Goal: Transaction & Acquisition: Purchase product/service

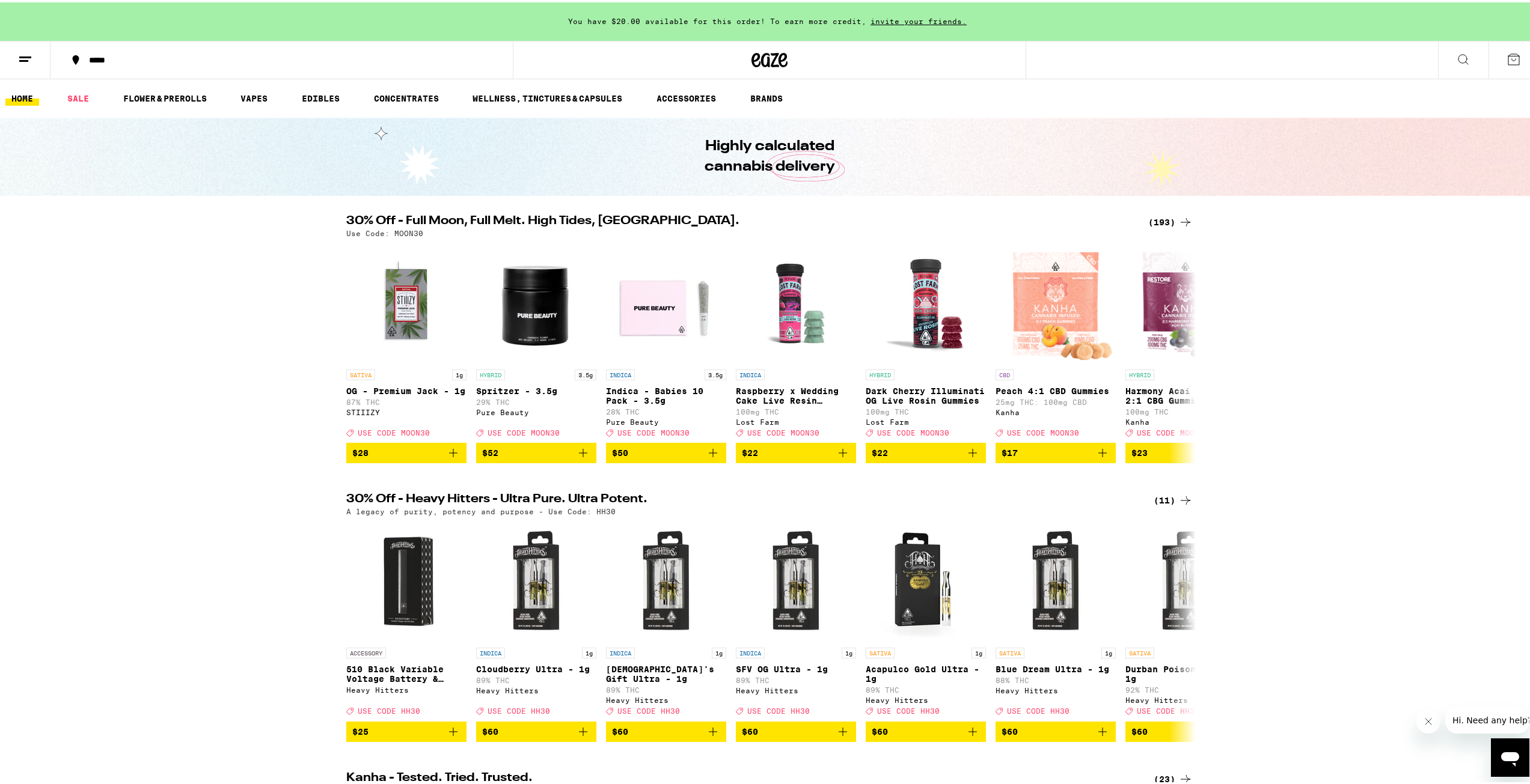
click at [1178, 221] on icon at bounding box center [1185, 220] width 14 height 14
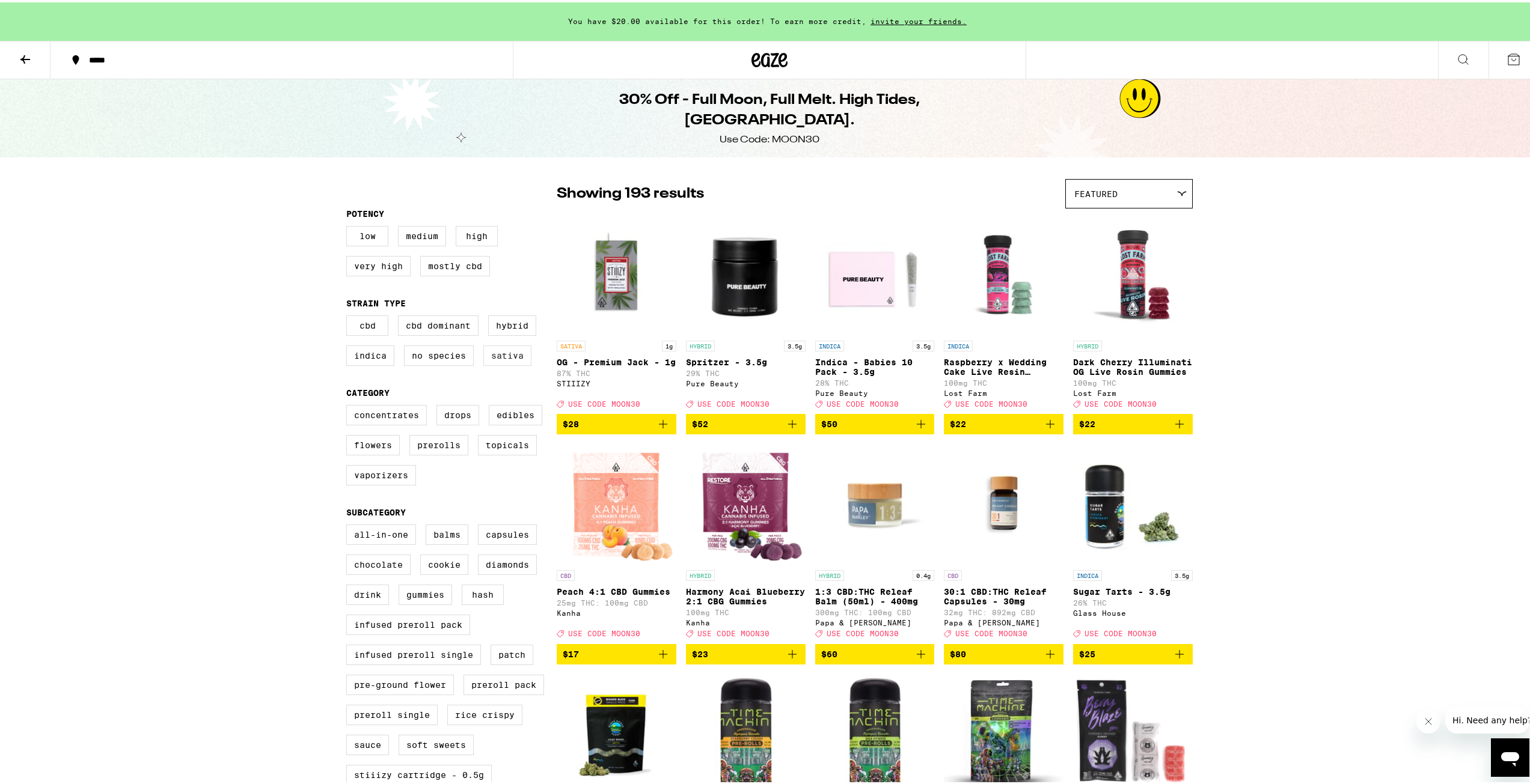
click at [506, 359] on label "Sativa" at bounding box center [508, 353] width 48 height 20
click at [349, 316] on input "Sativa" at bounding box center [348, 315] width 1 height 1
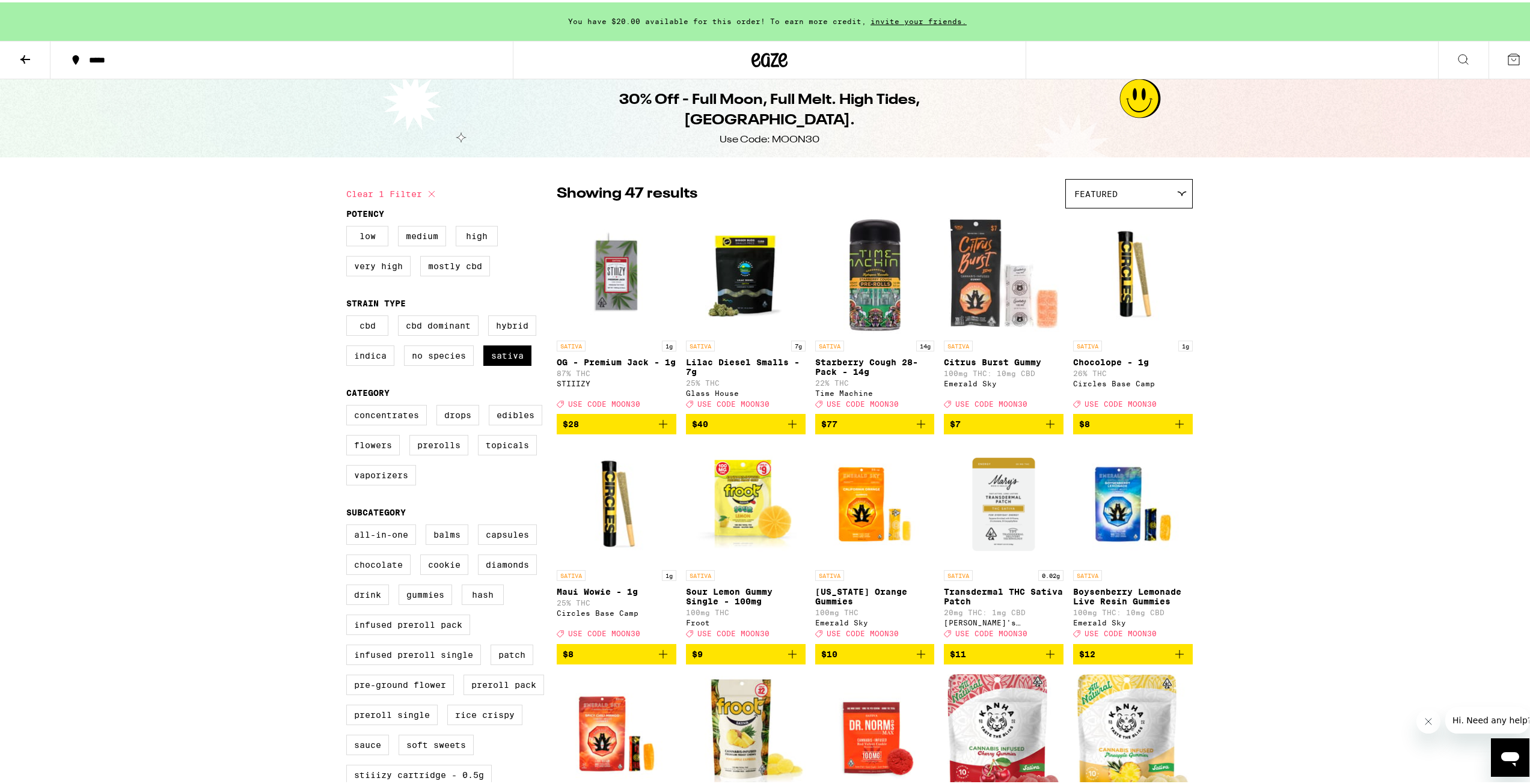
click at [790, 429] on icon "Add to bag" at bounding box center [792, 422] width 14 height 14
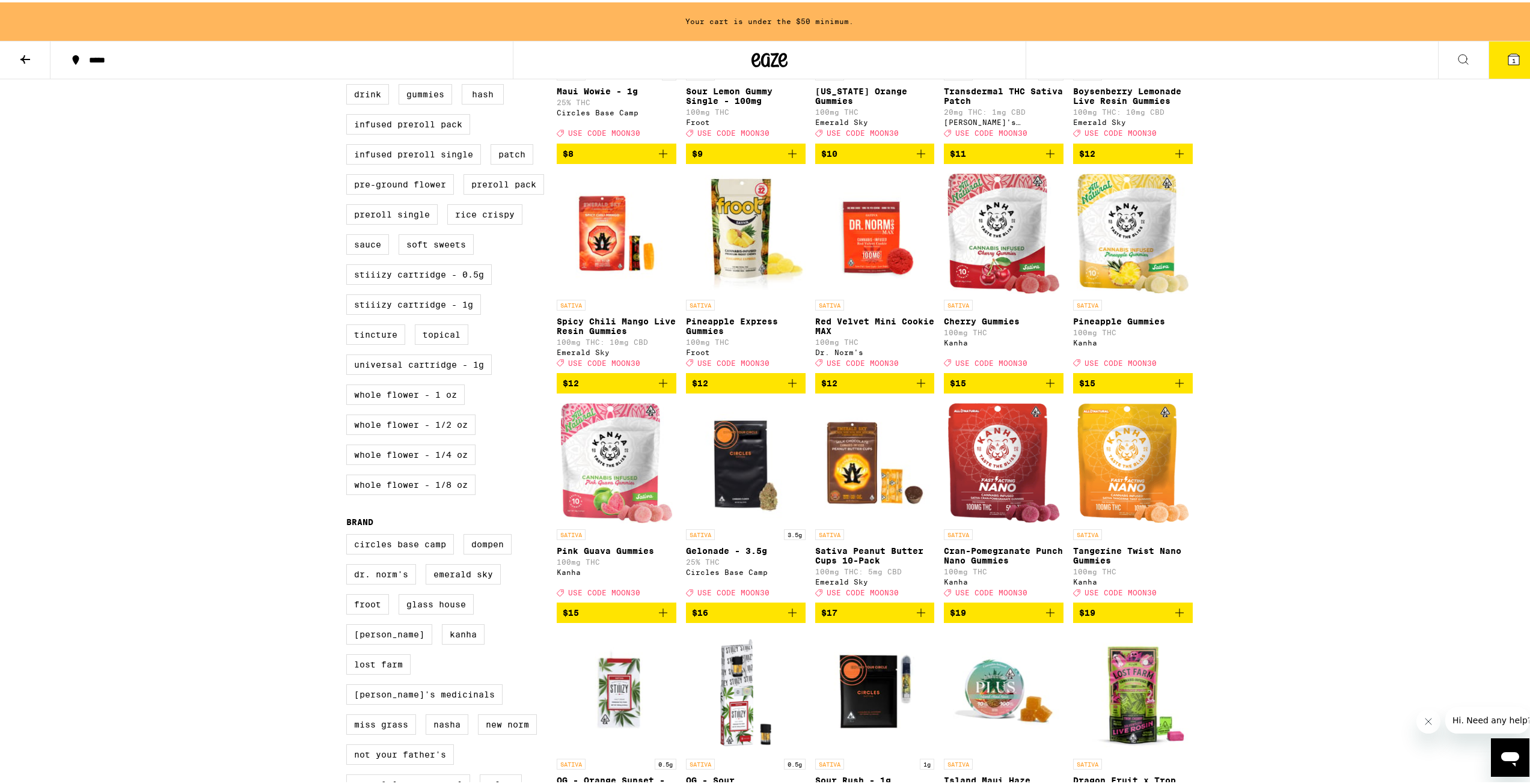
scroll to position [540, 0]
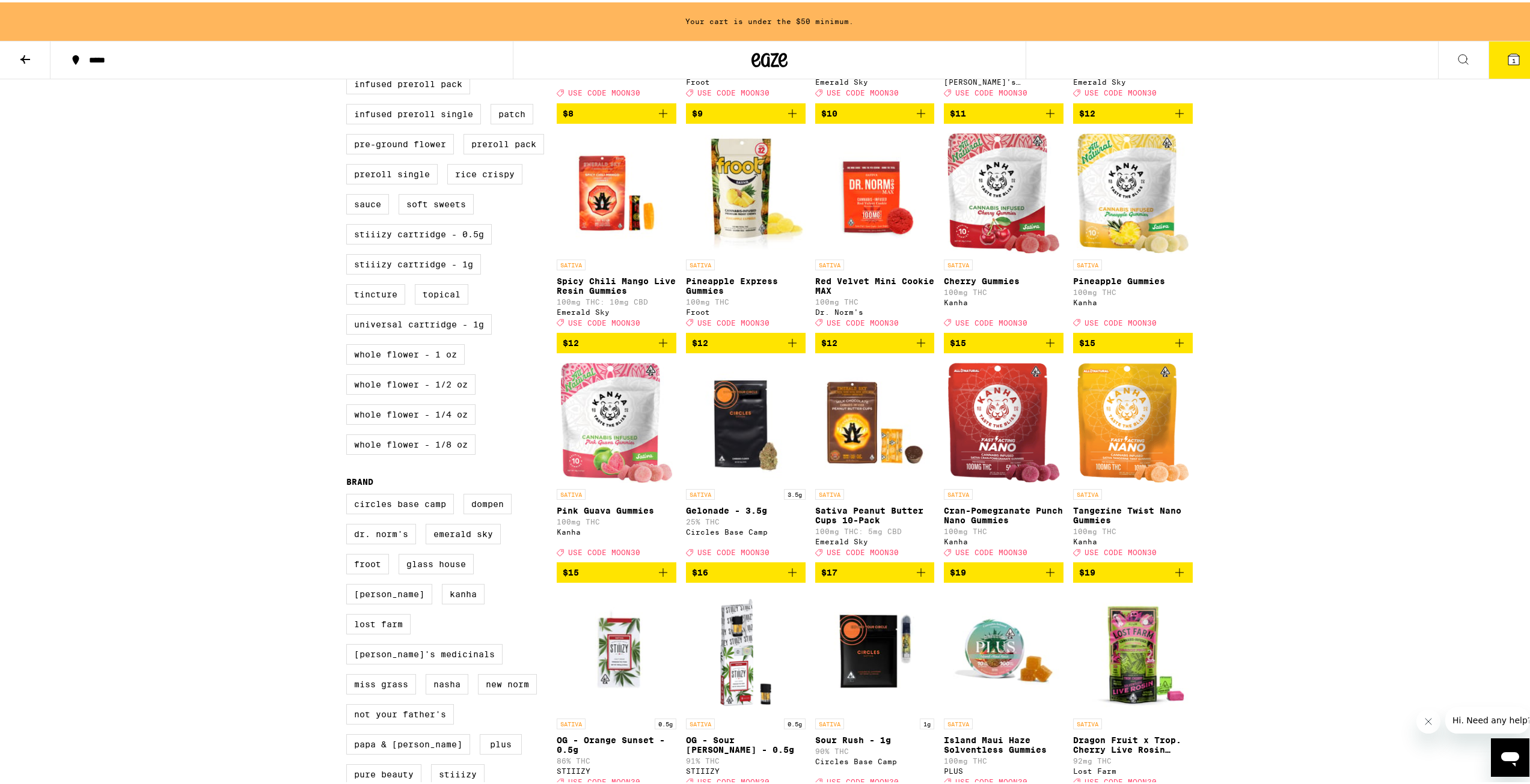
click at [791, 578] on icon "Add to bag" at bounding box center [792, 571] width 14 height 14
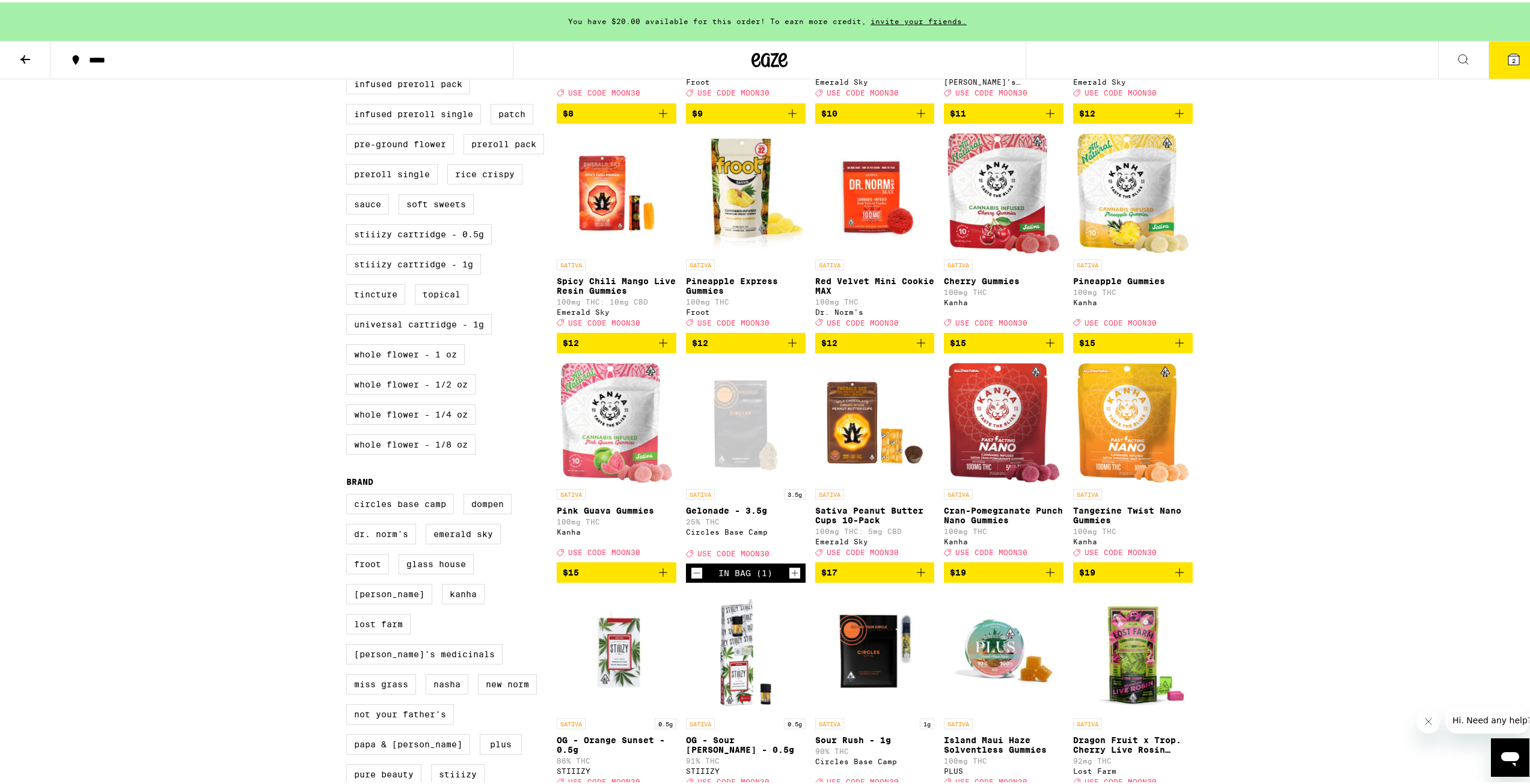
click at [1495, 57] on button "2" at bounding box center [1513, 58] width 51 height 37
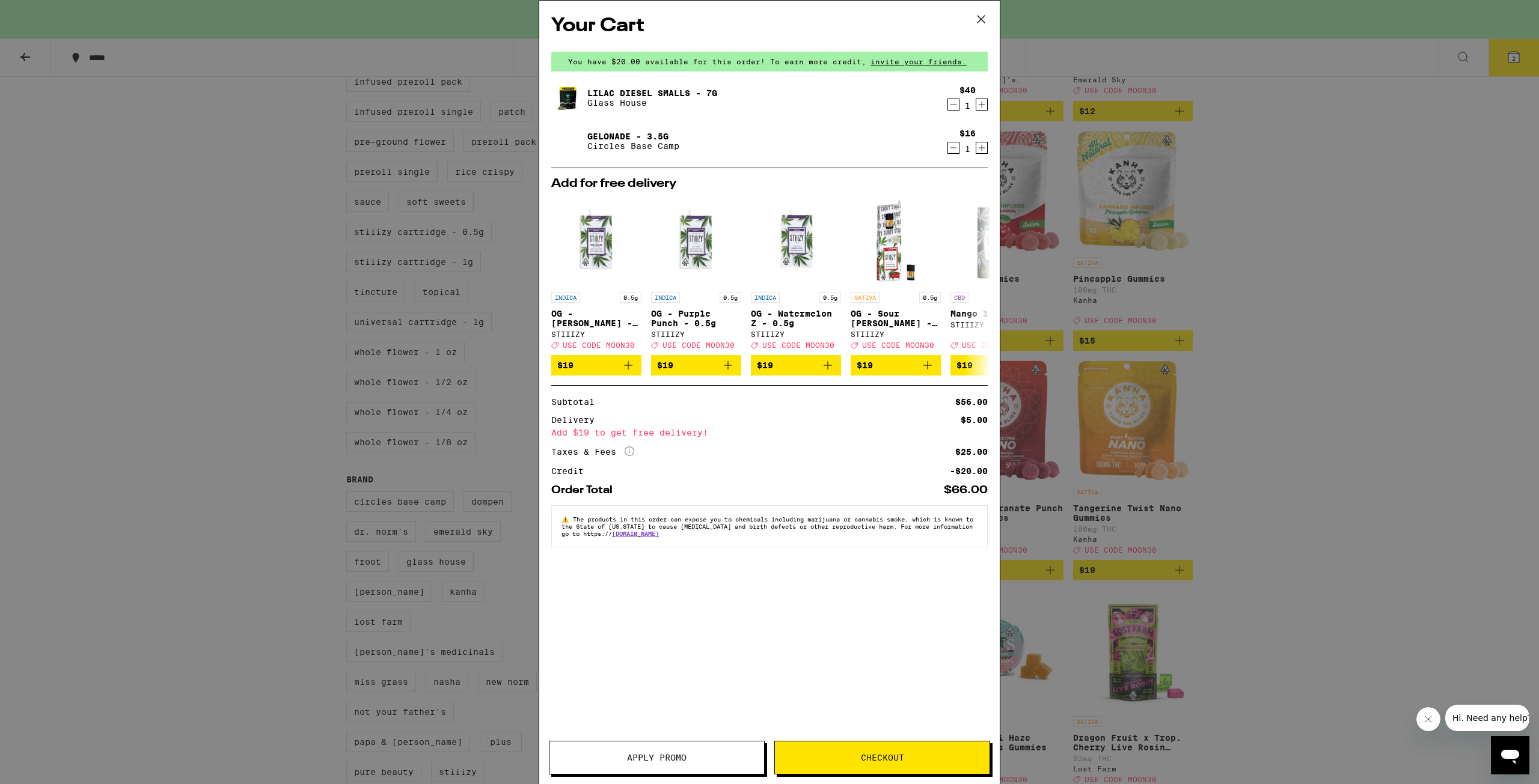
click at [1261, 293] on div "Your Cart You have $20.00 available for this order! To earn more credit, invite…" at bounding box center [769, 392] width 1539 height 784
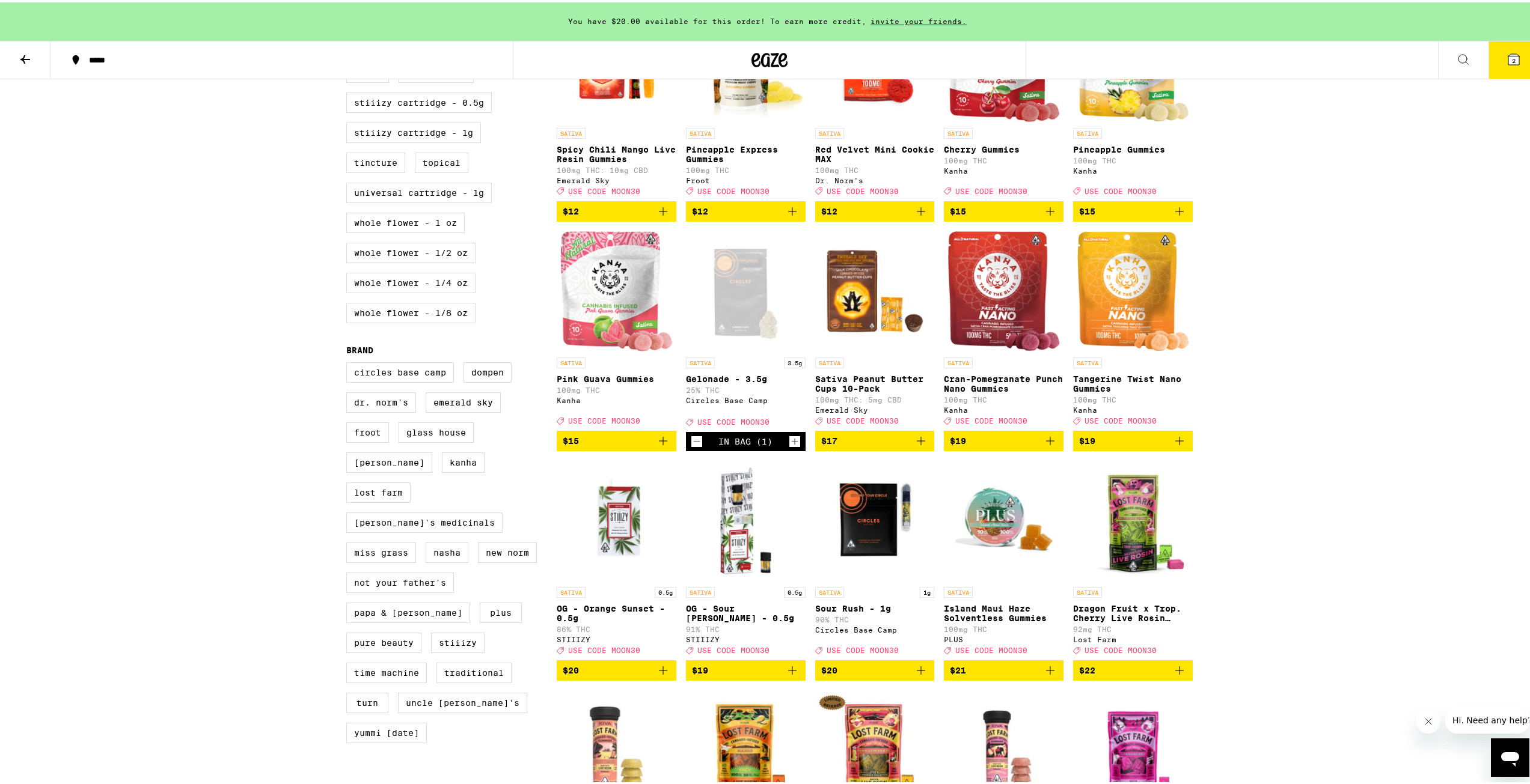
scroll to position [661, 0]
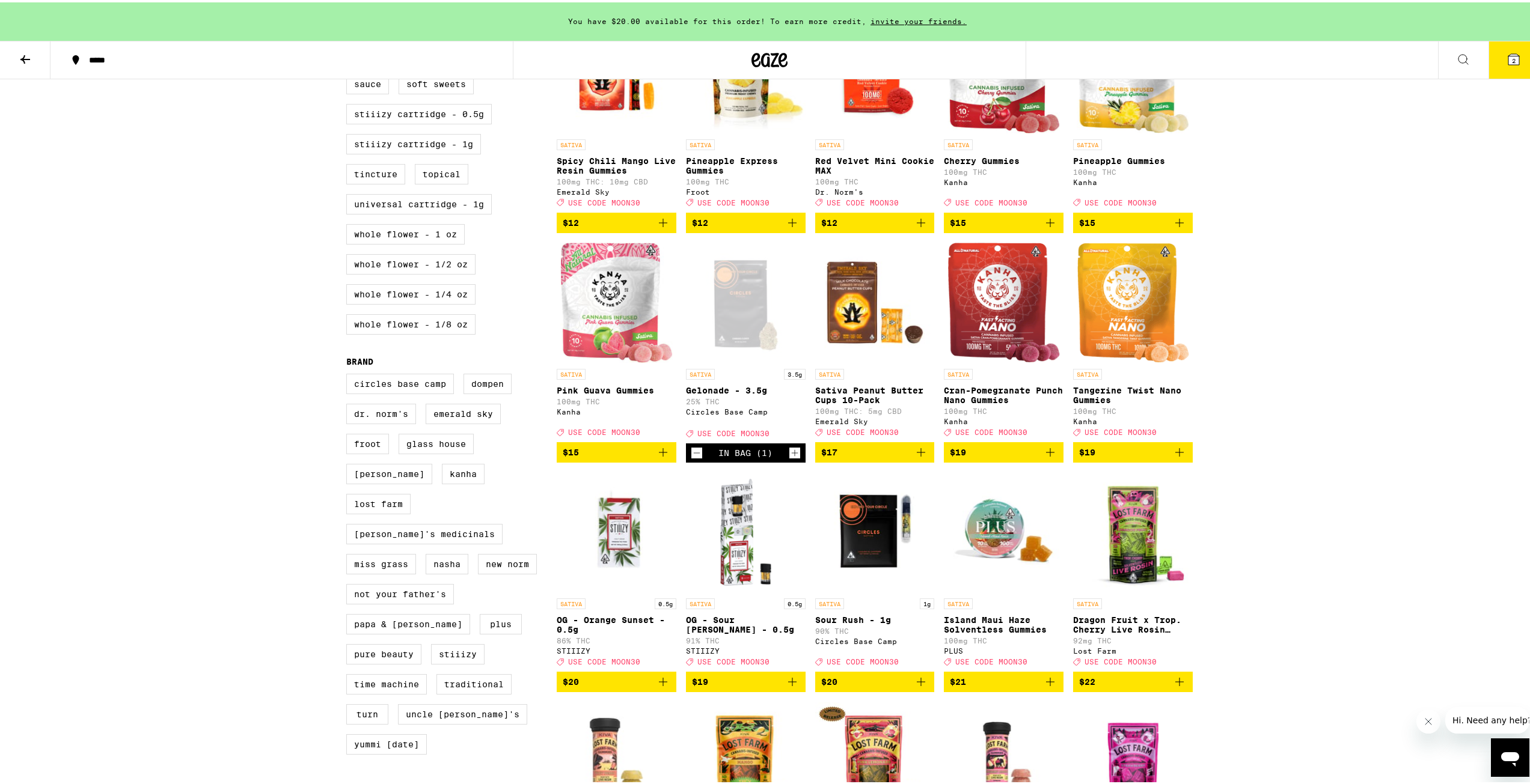
click at [1265, 534] on div "You have $20.00 available for this order! To earn more credit, invite your frie…" at bounding box center [769, 692] width 1539 height 2708
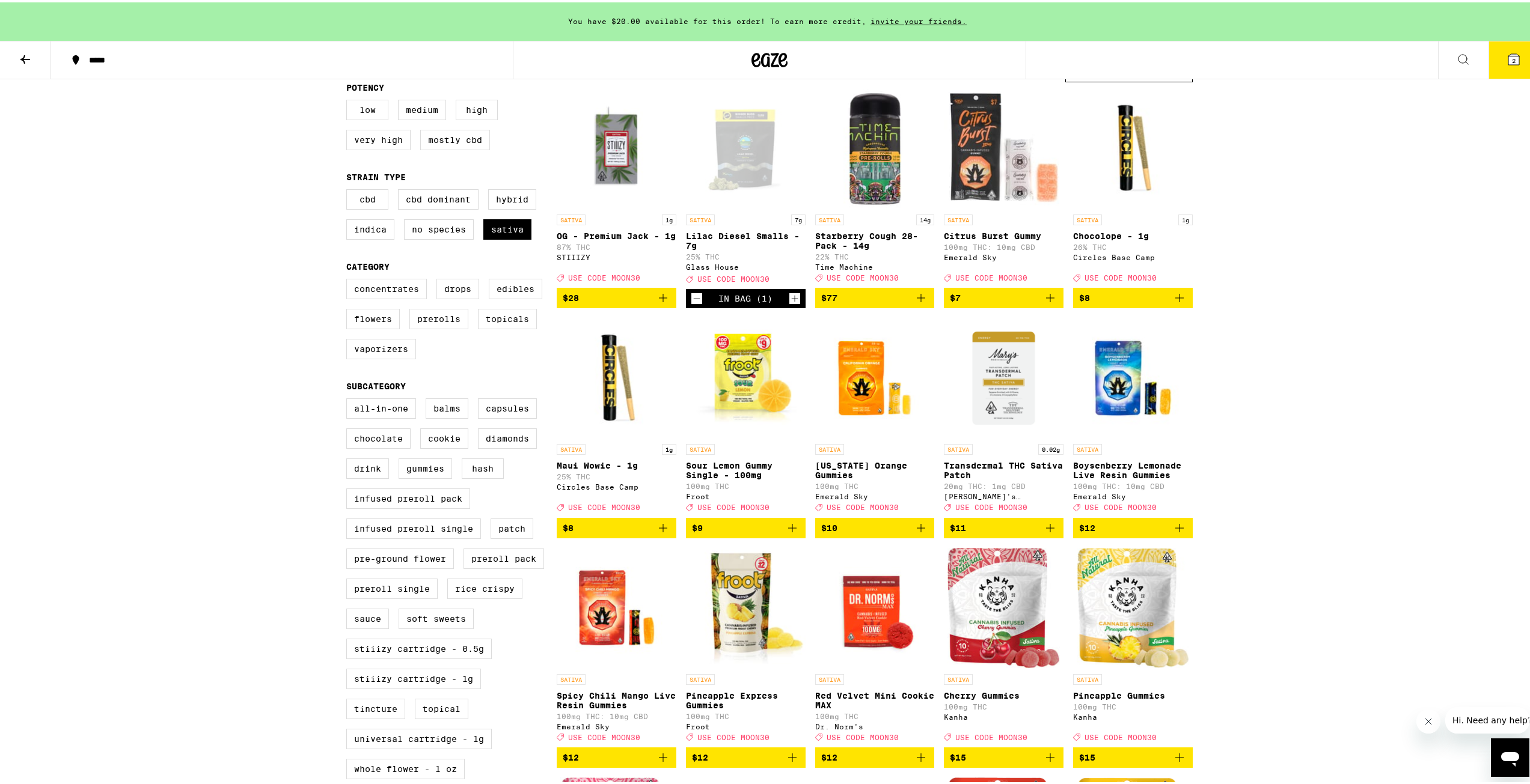
scroll to position [60, 0]
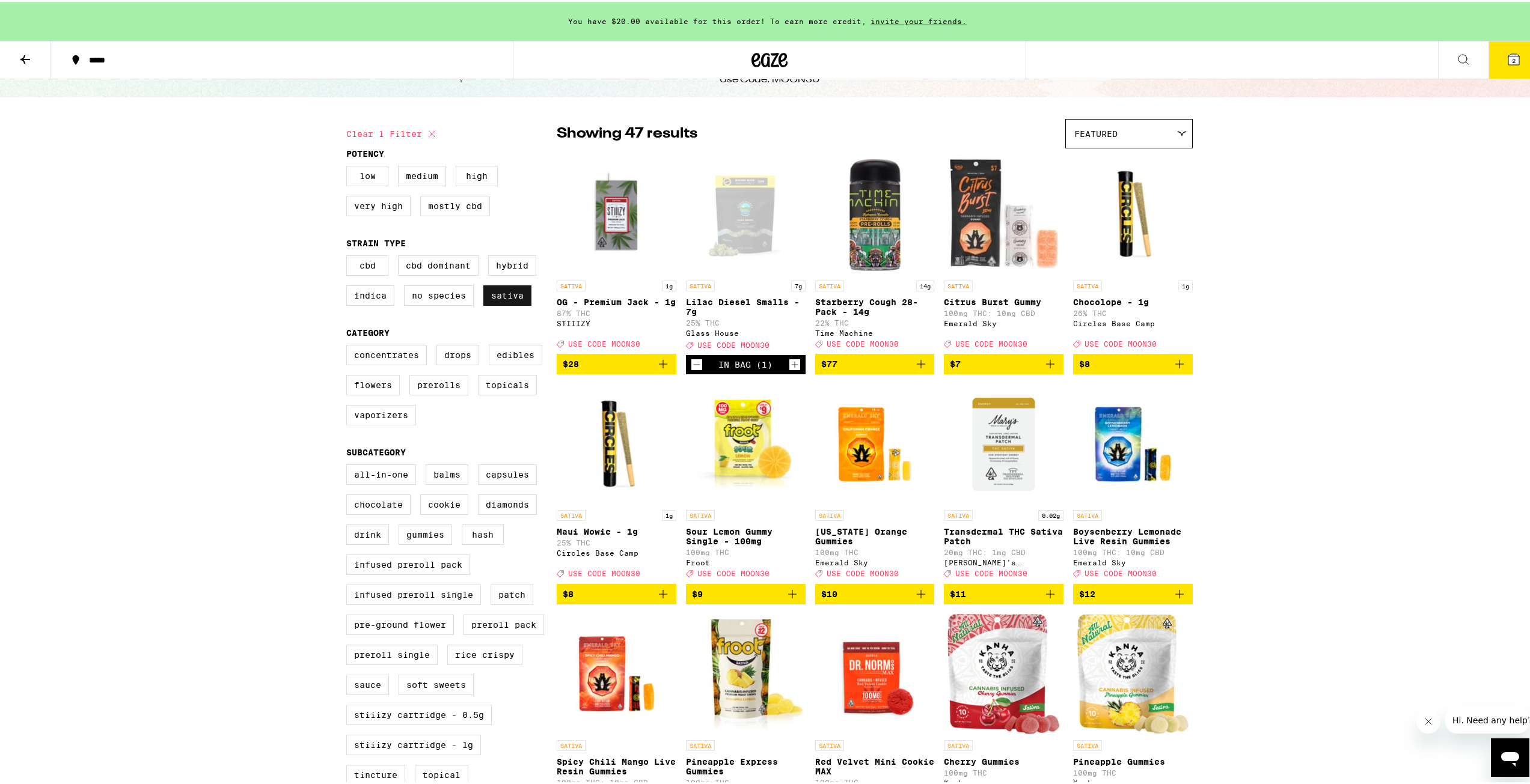
click at [508, 303] on label "Sativa" at bounding box center [508, 292] width 48 height 20
click at [349, 255] on input "Sativa" at bounding box center [348, 255] width 1 height 1
checkbox input "false"
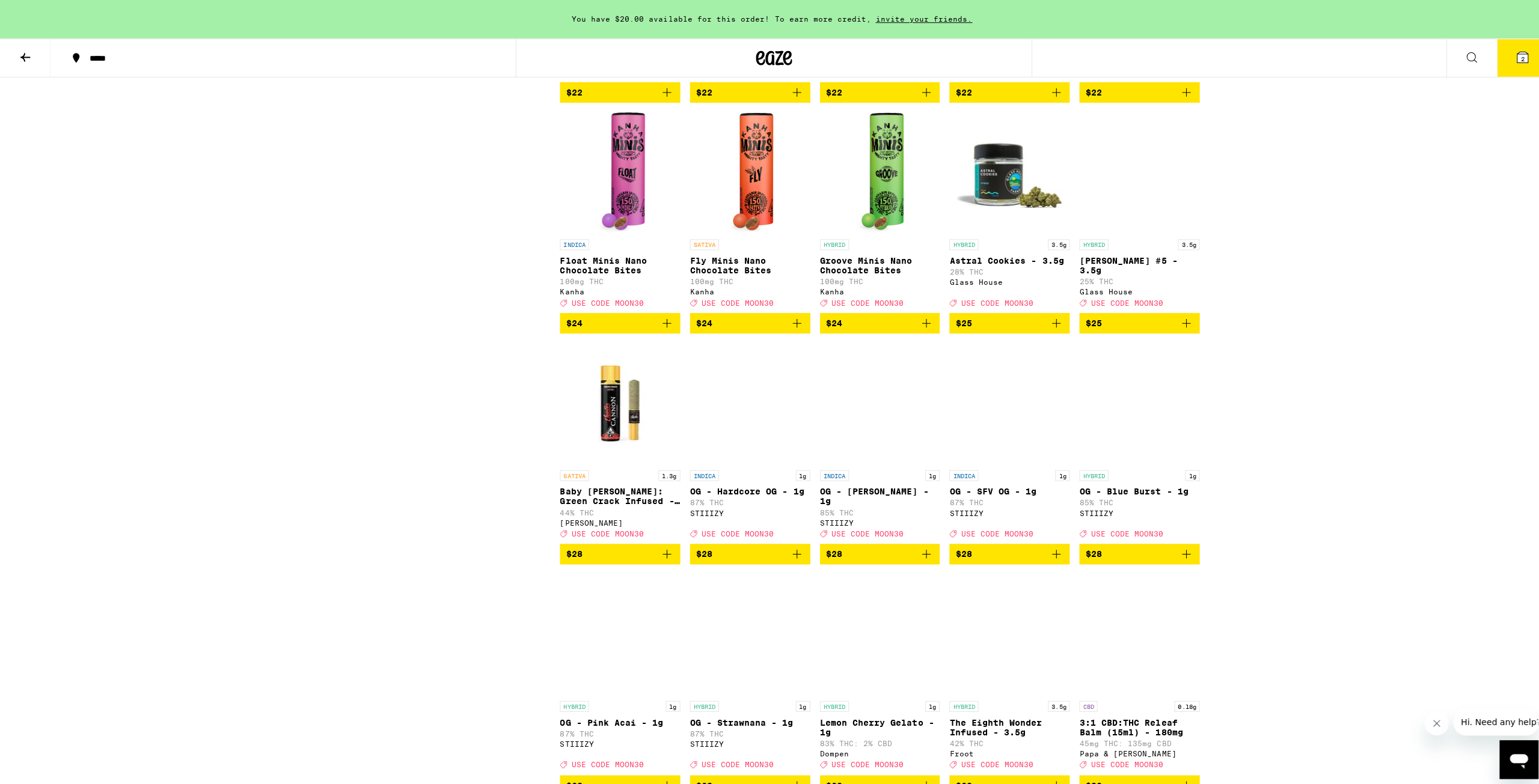
scroll to position [6092, 0]
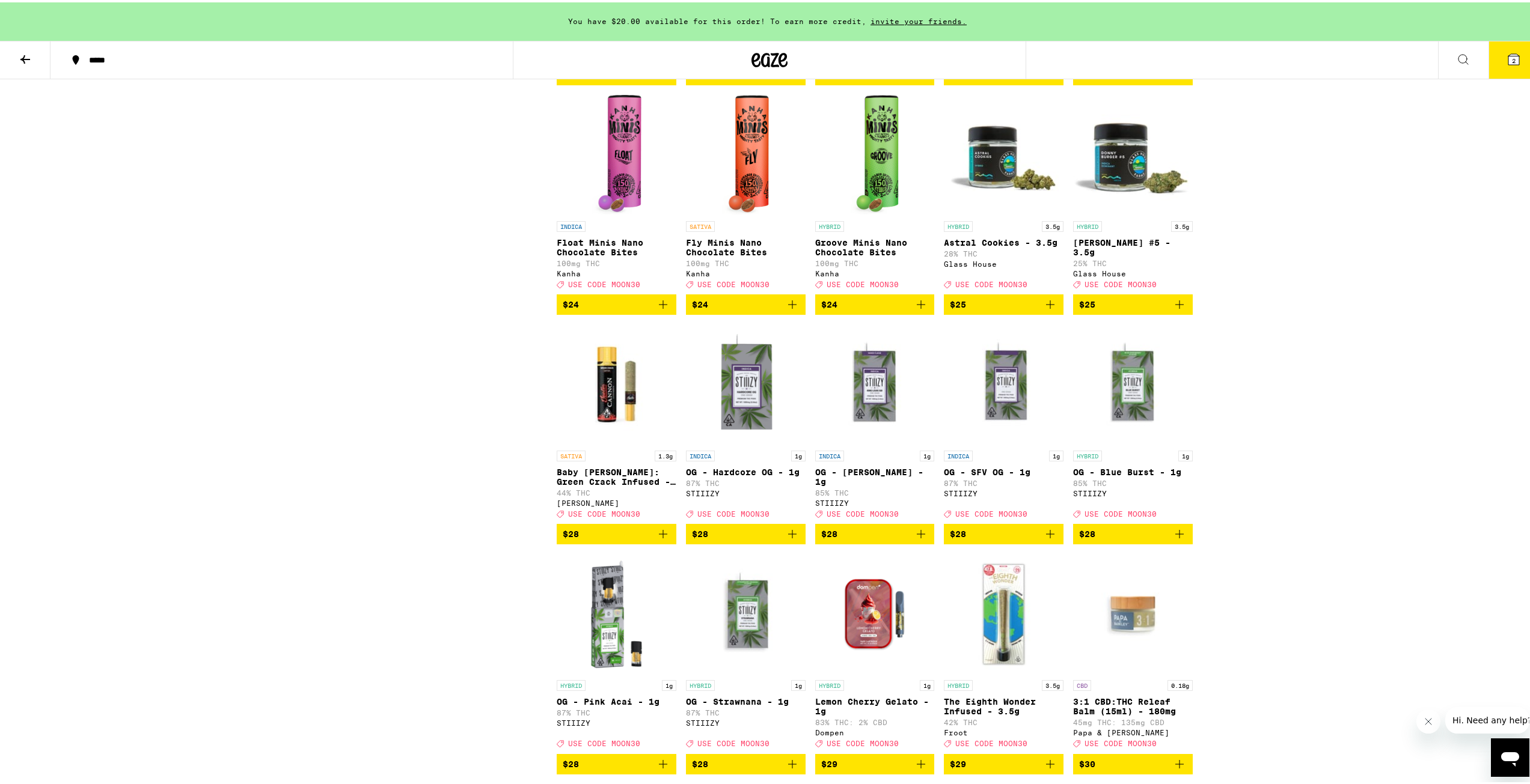
click at [1044, 309] on icon "Add to bag" at bounding box center [1050, 302] width 14 height 14
click at [1508, 55] on icon at bounding box center [1513, 57] width 11 height 11
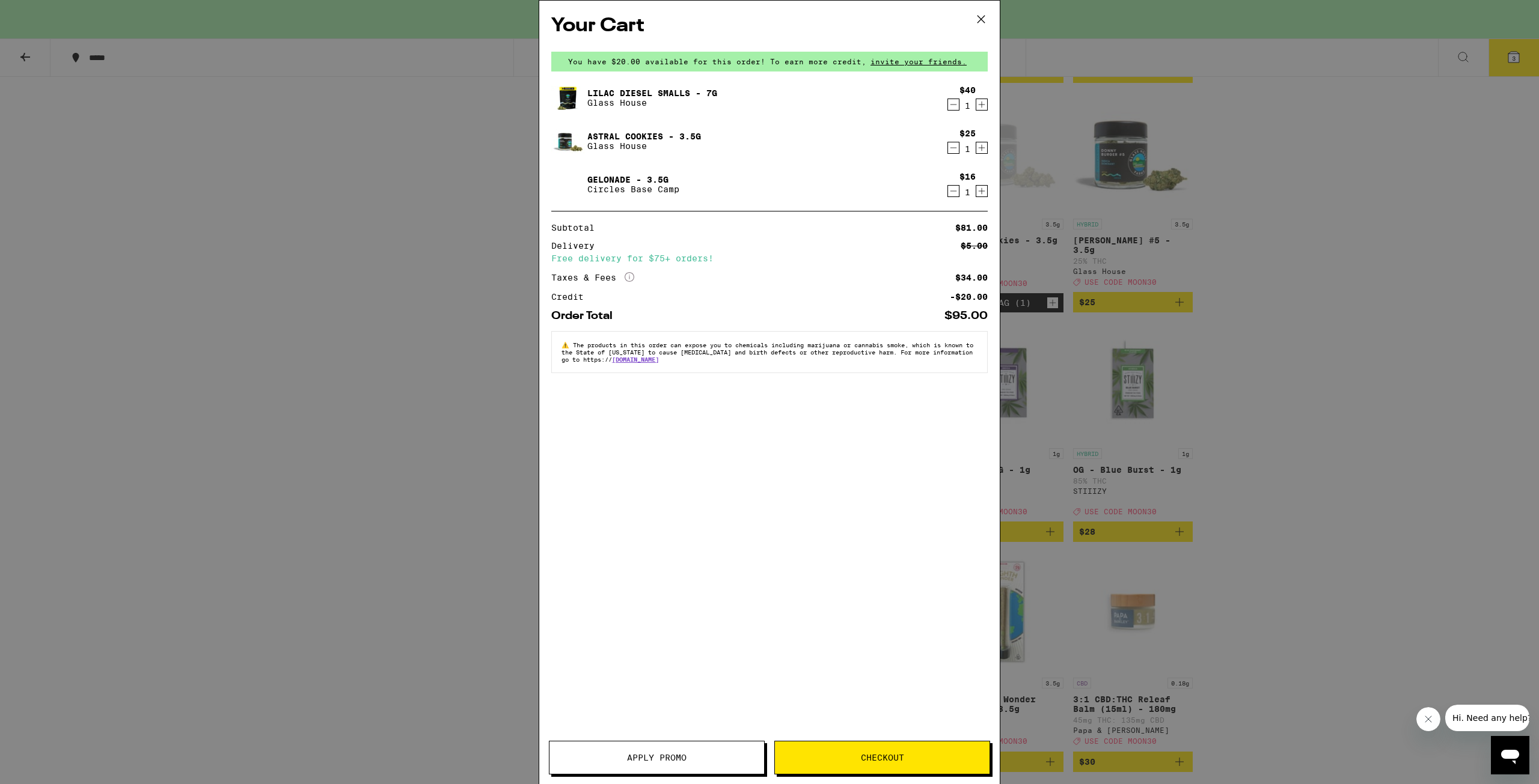
click at [690, 756] on span "Apply Promo" at bounding box center [656, 757] width 214 height 8
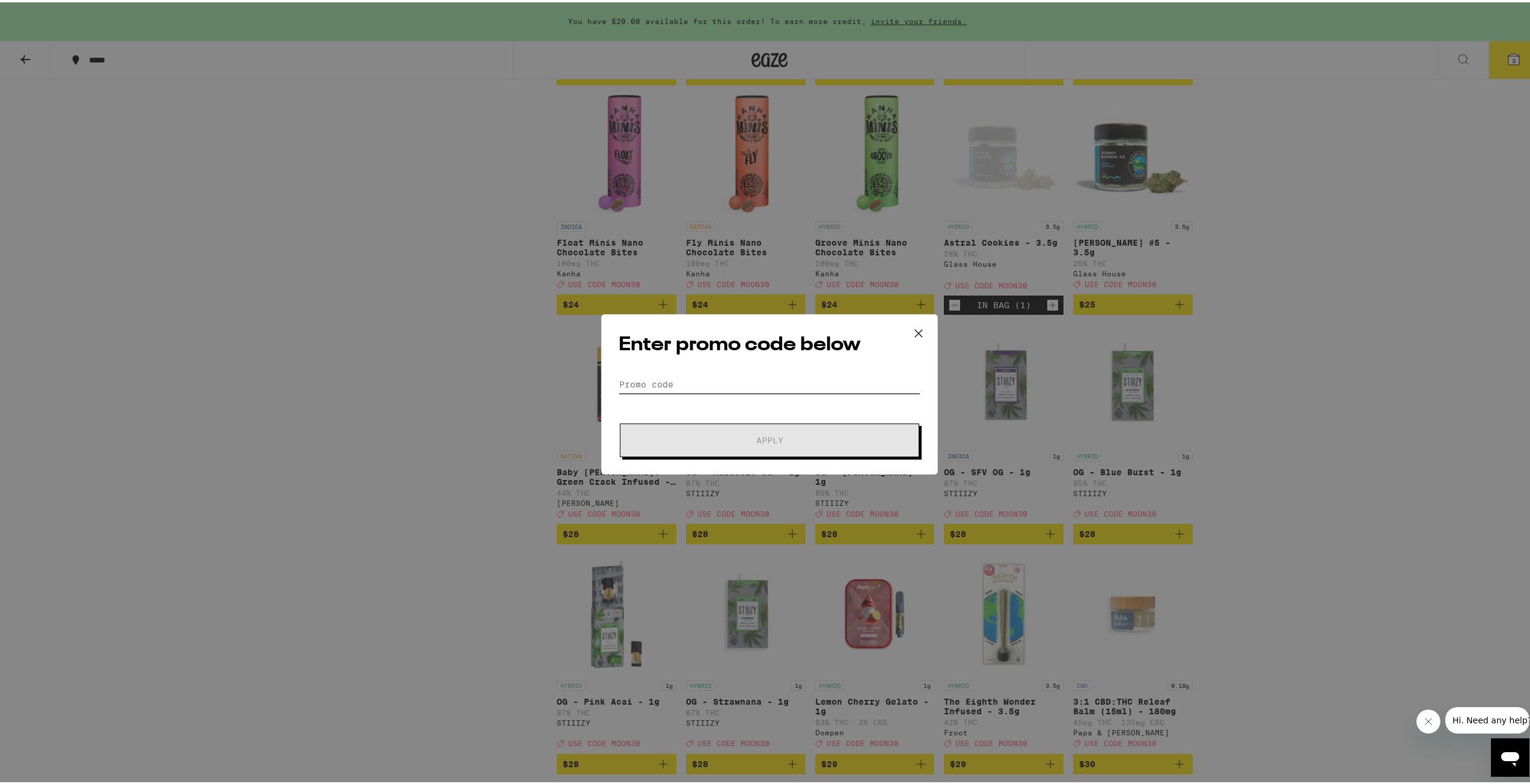
click at [764, 376] on input "Promo Code" at bounding box center [769, 382] width 301 height 18
type input "moon30"
click at [620, 421] on button "Apply" at bounding box center [769, 438] width 300 height 34
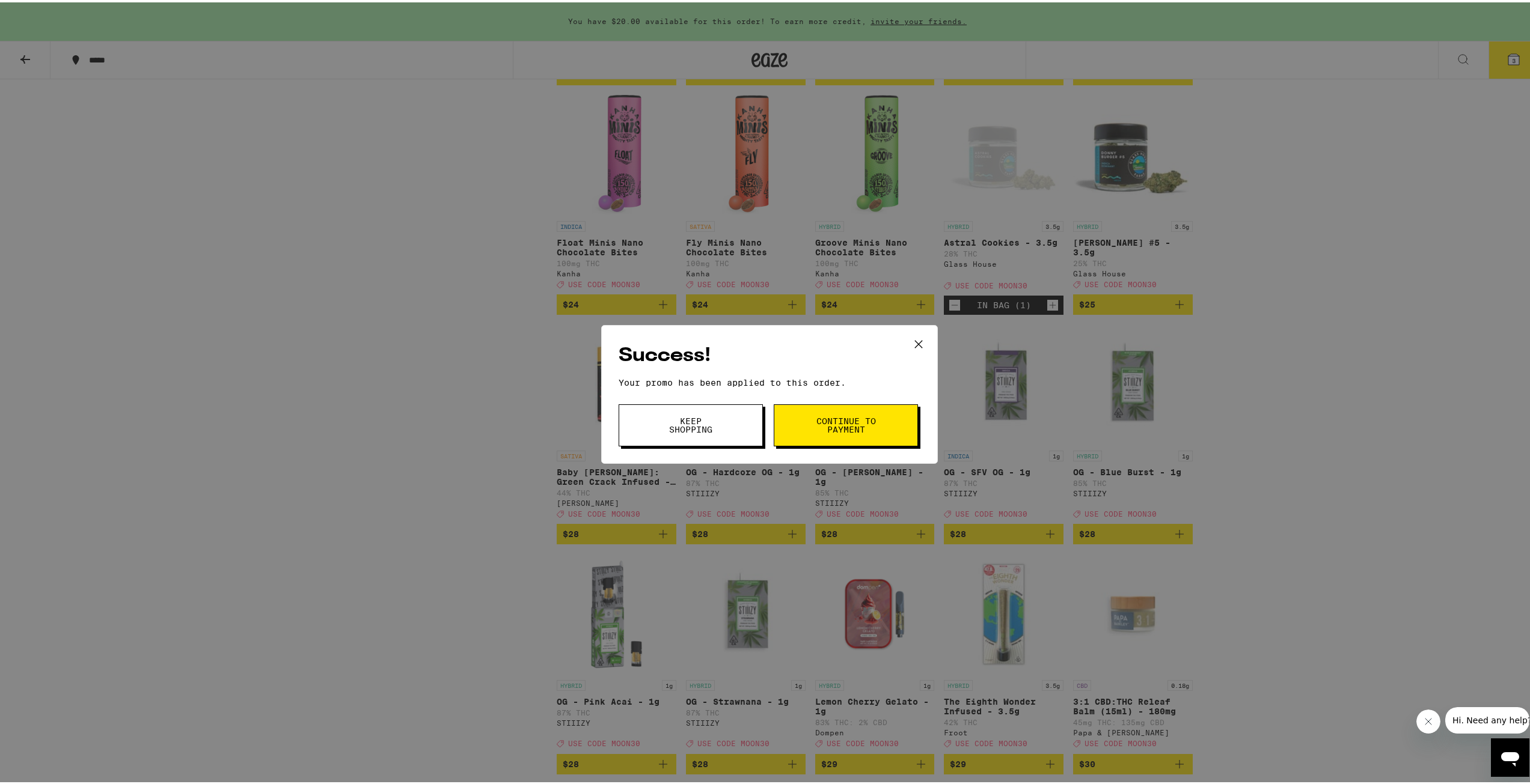
click at [717, 425] on span "Keep Shopping" at bounding box center [690, 423] width 61 height 17
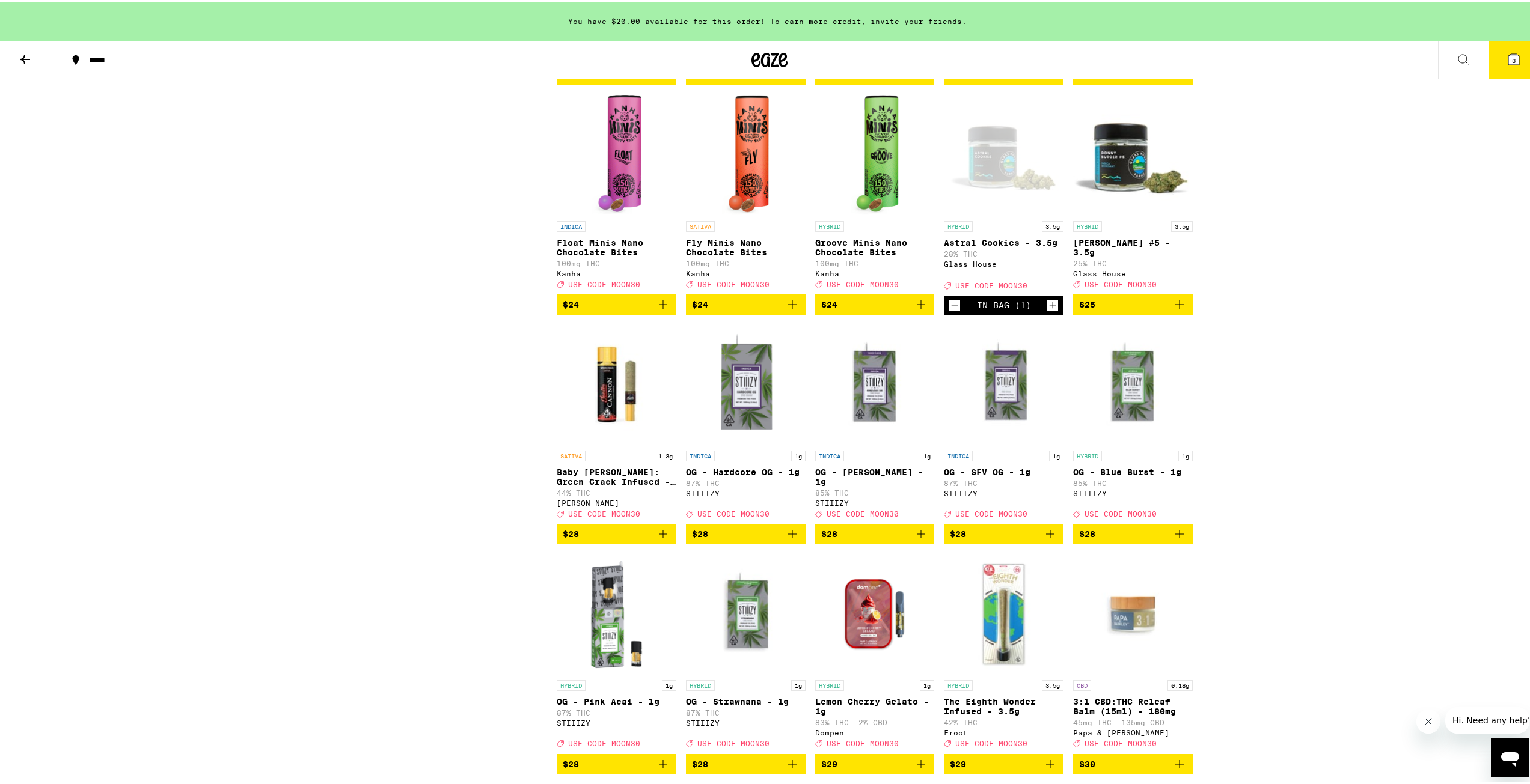
click at [1506, 50] on icon at bounding box center [1513, 57] width 14 height 14
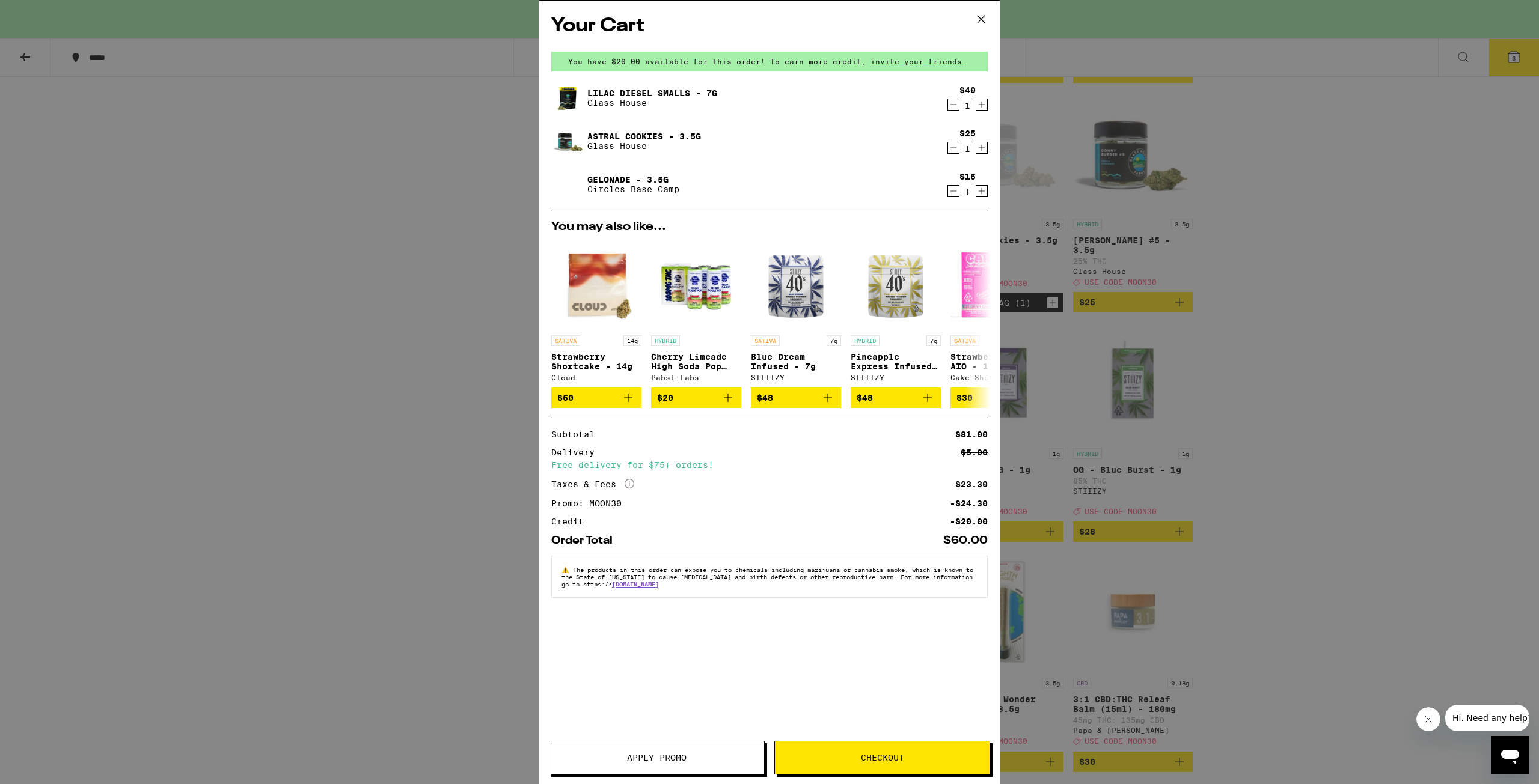
click at [911, 760] on span "Checkout" at bounding box center [881, 757] width 214 height 8
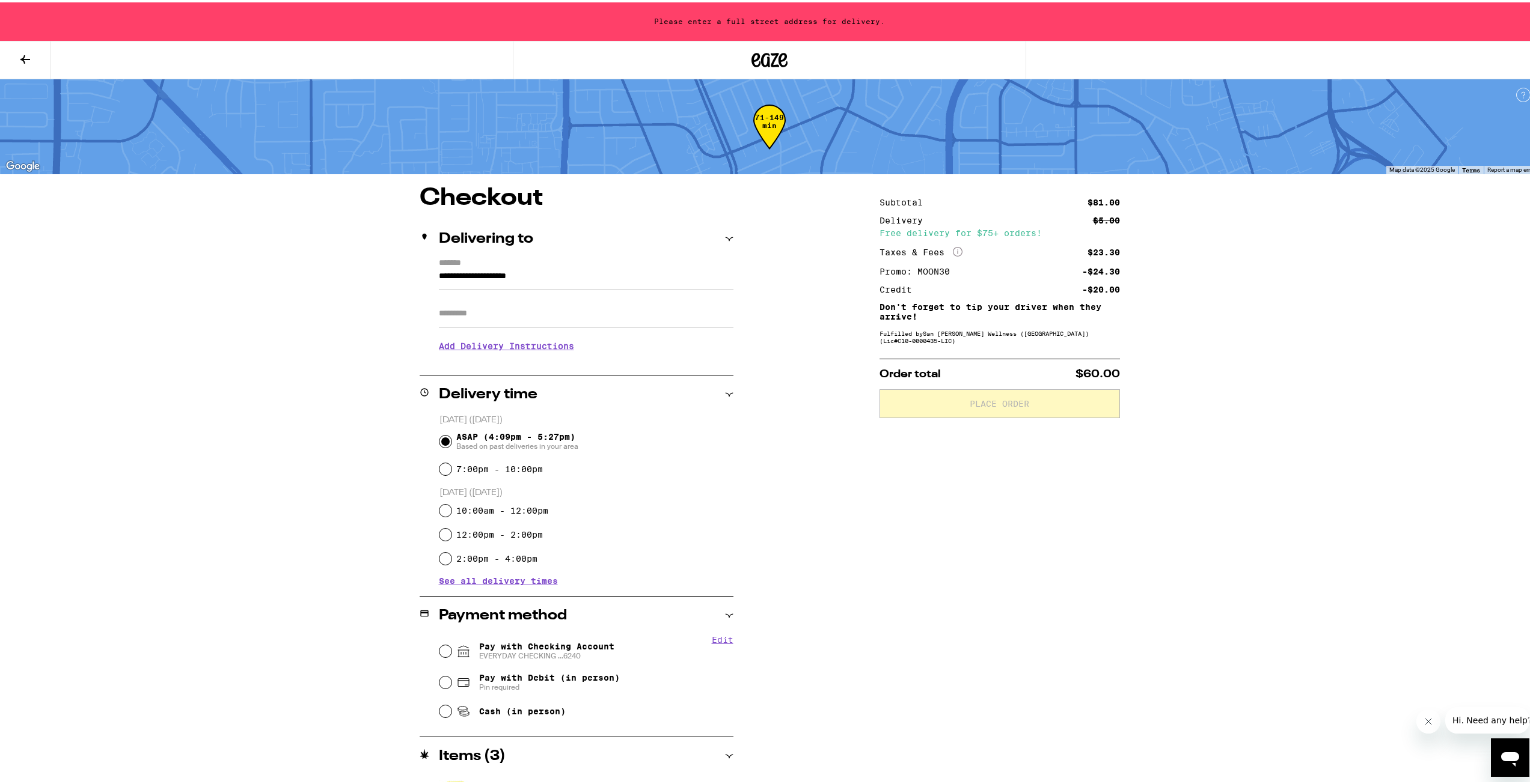
click at [485, 639] on span "Pay with Checking Account EVERYDAY CHECKING ...6240" at bounding box center [547, 649] width 135 height 20
click at [452, 643] on input "Pay with Checking Account EVERYDAY CHECKING ...6240" at bounding box center [445, 649] width 12 height 12
radio input "true"
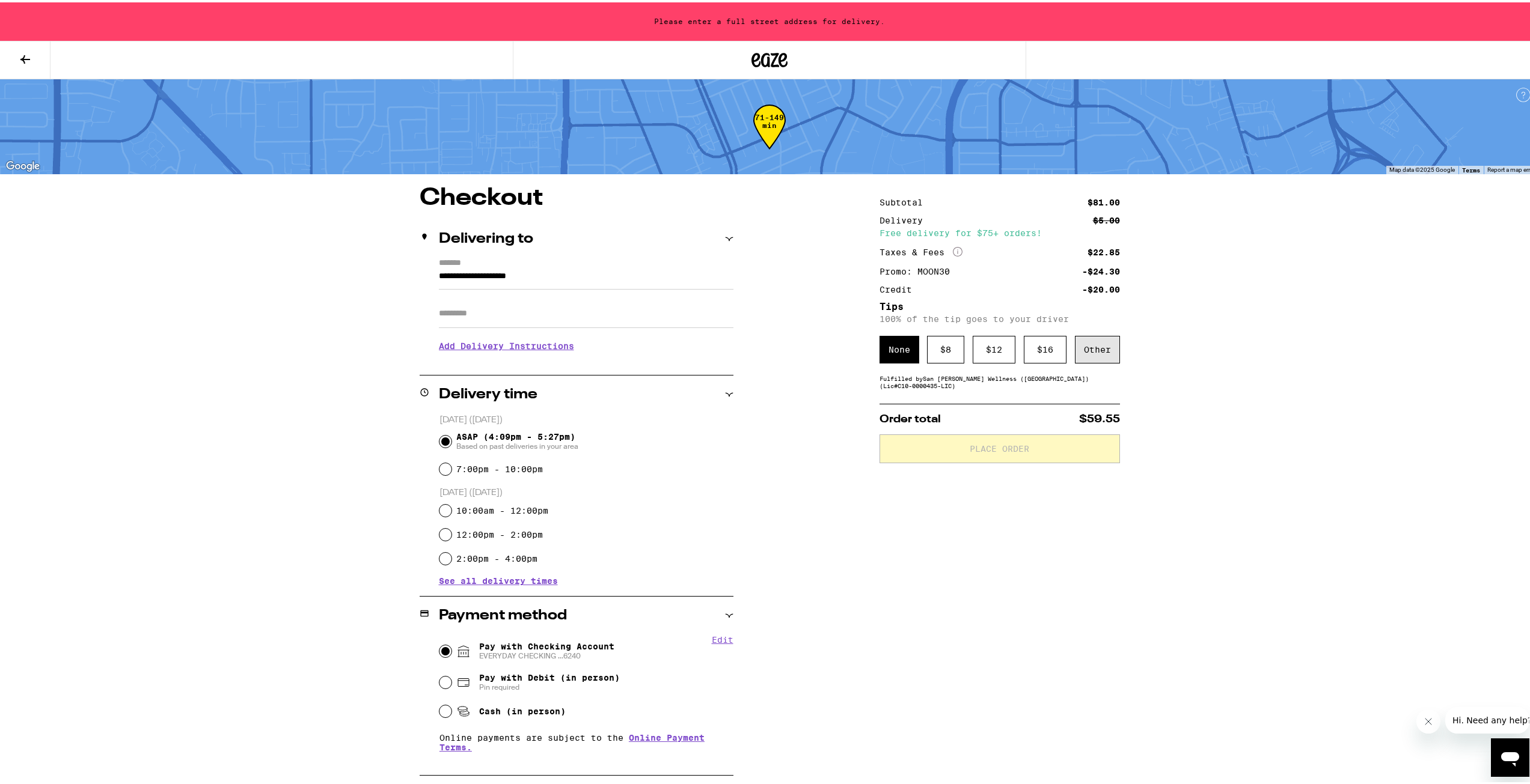
click at [1096, 354] on div "Other" at bounding box center [1097, 347] width 45 height 28
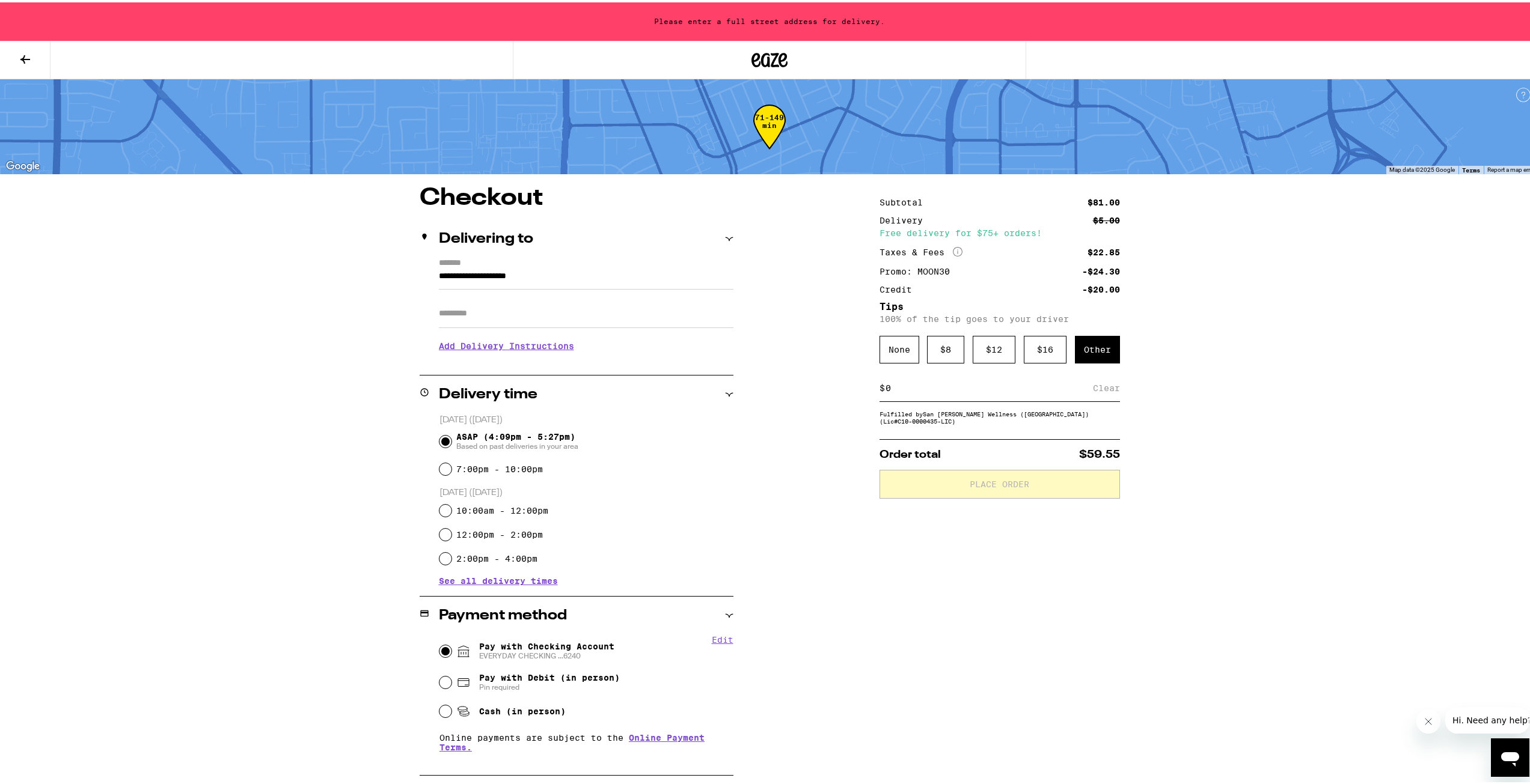
click at [885, 388] on input at bounding box center [989, 386] width 208 height 11
type input "6"
click at [1120, 394] on div "**********" at bounding box center [770, 563] width 866 height 758
click at [1103, 391] on div "Save" at bounding box center [1109, 386] width 21 height 27
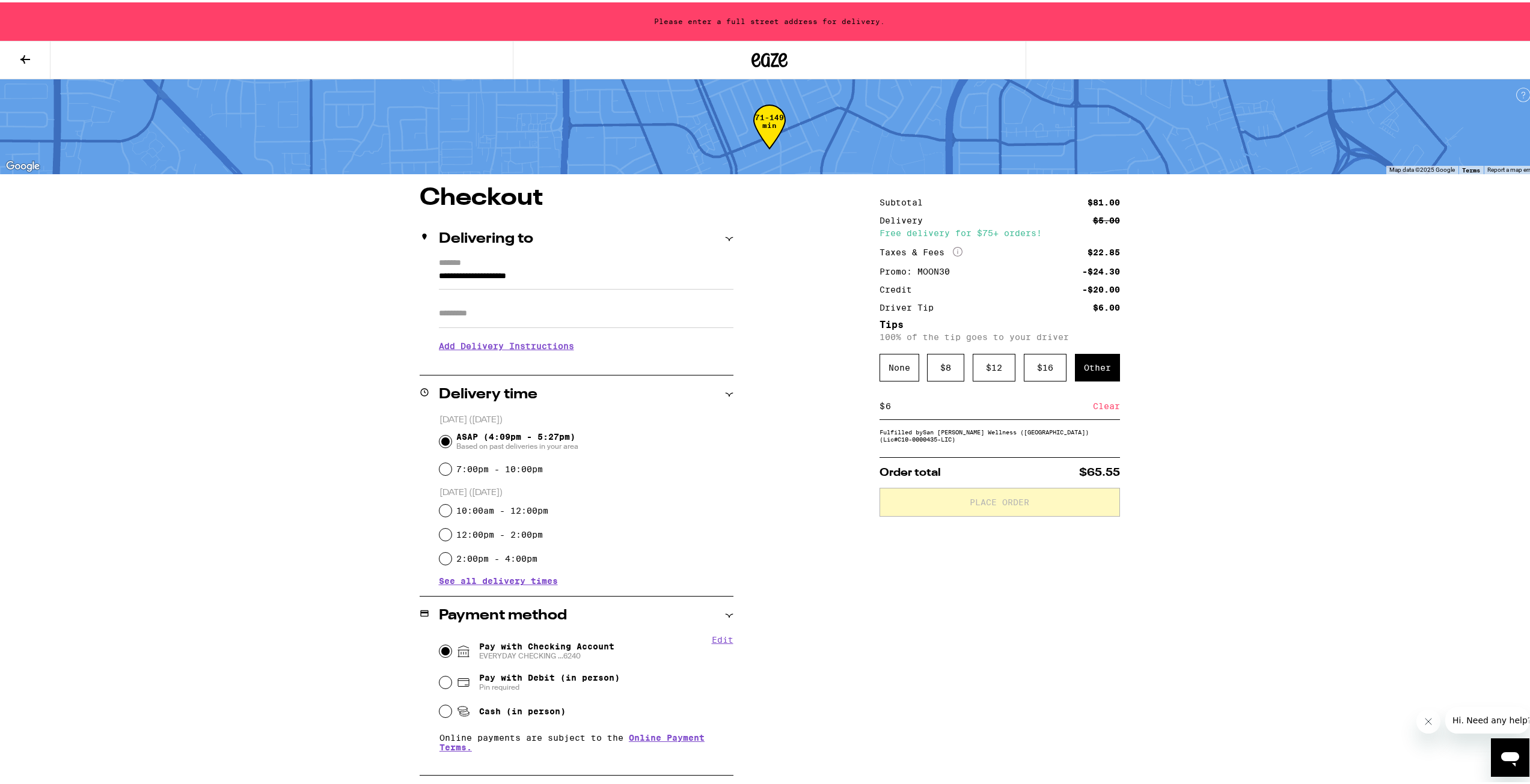
click at [549, 274] on input "**********" at bounding box center [586, 276] width 294 height 20
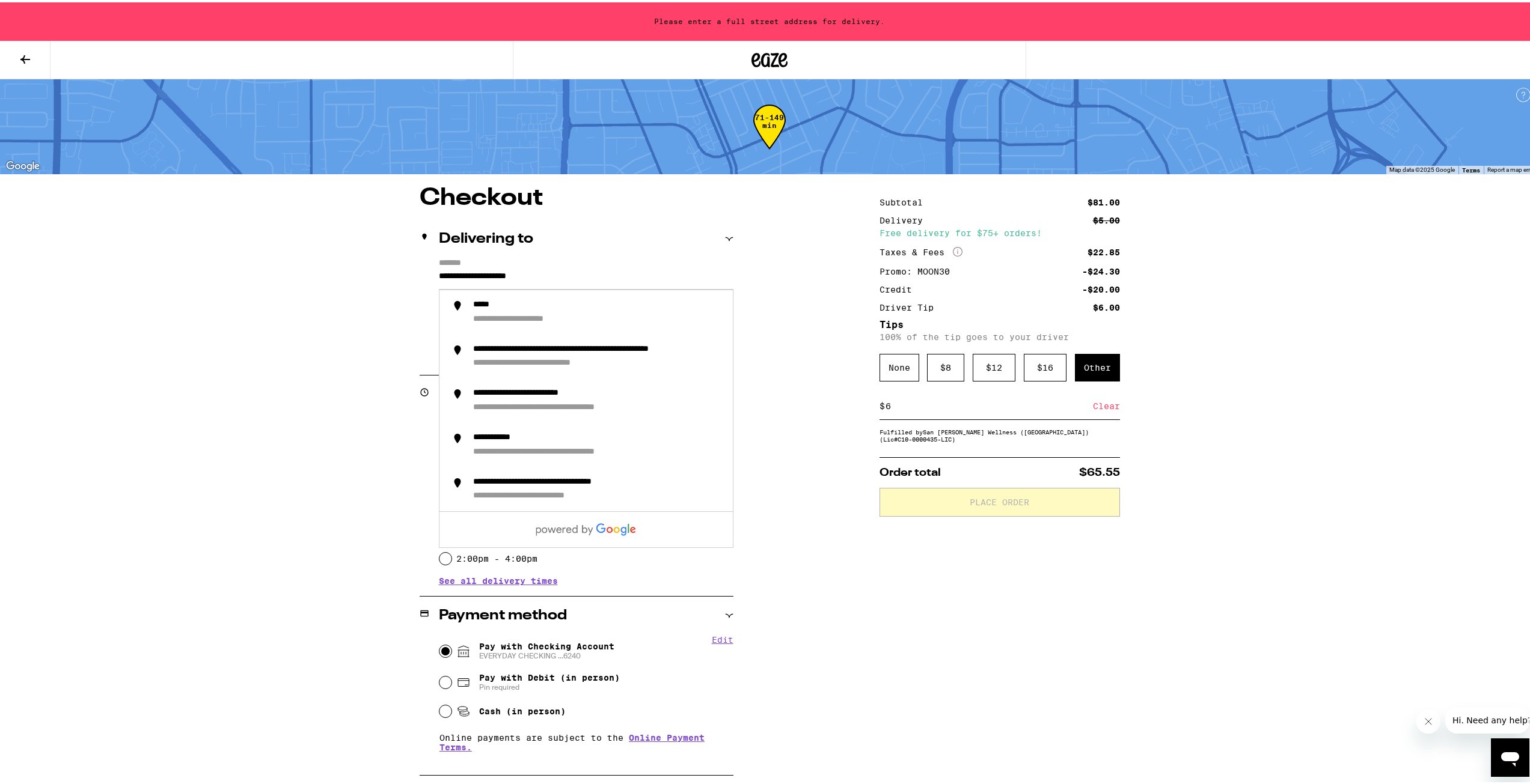
click at [591, 260] on label "*******" at bounding box center [586, 261] width 294 height 11
click at [591, 267] on input "**********" at bounding box center [586, 276] width 294 height 20
click at [730, 211] on div "**********" at bounding box center [770, 563] width 866 height 758
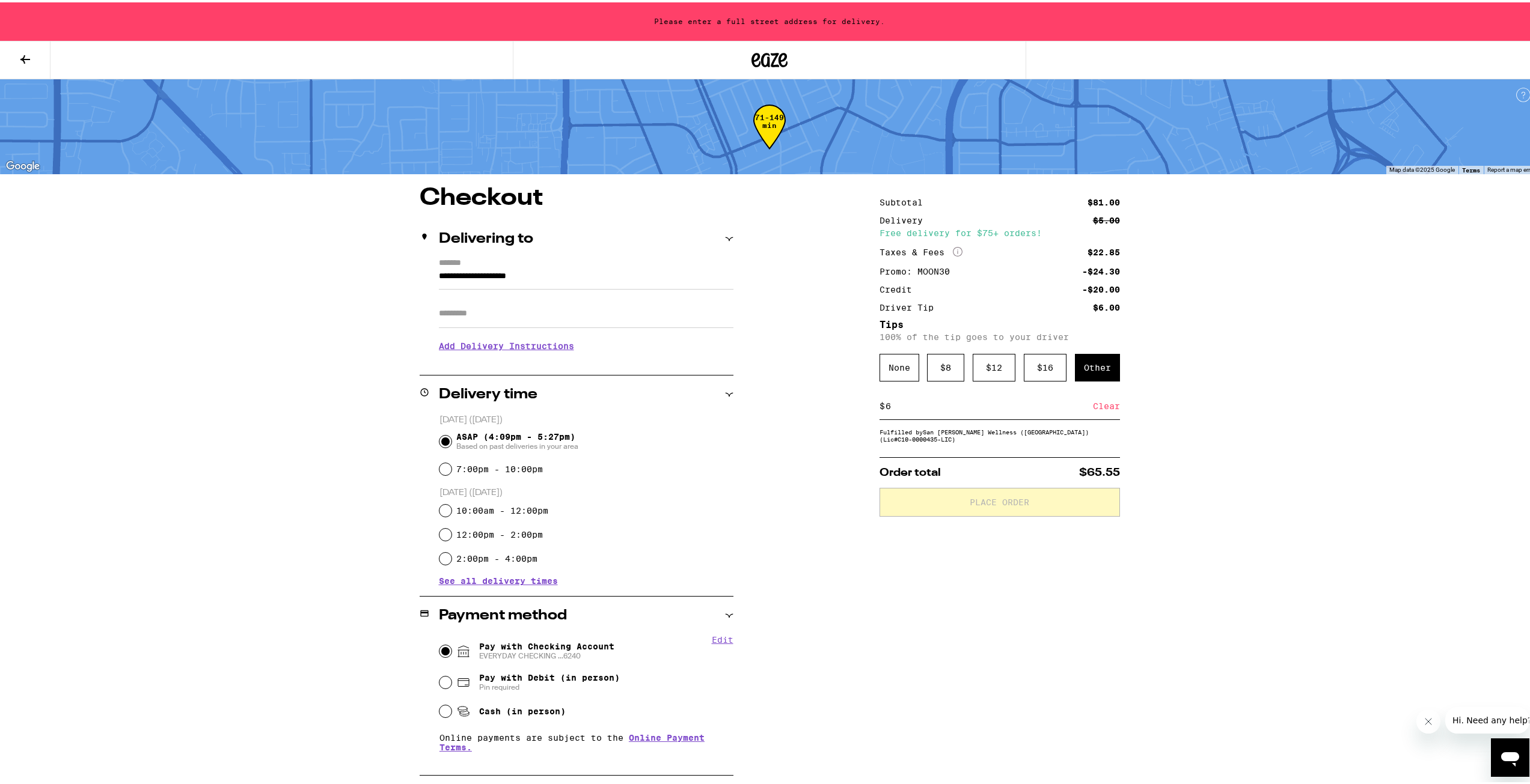
click at [719, 235] on div "Delivering to" at bounding box center [576, 236] width 314 height 14
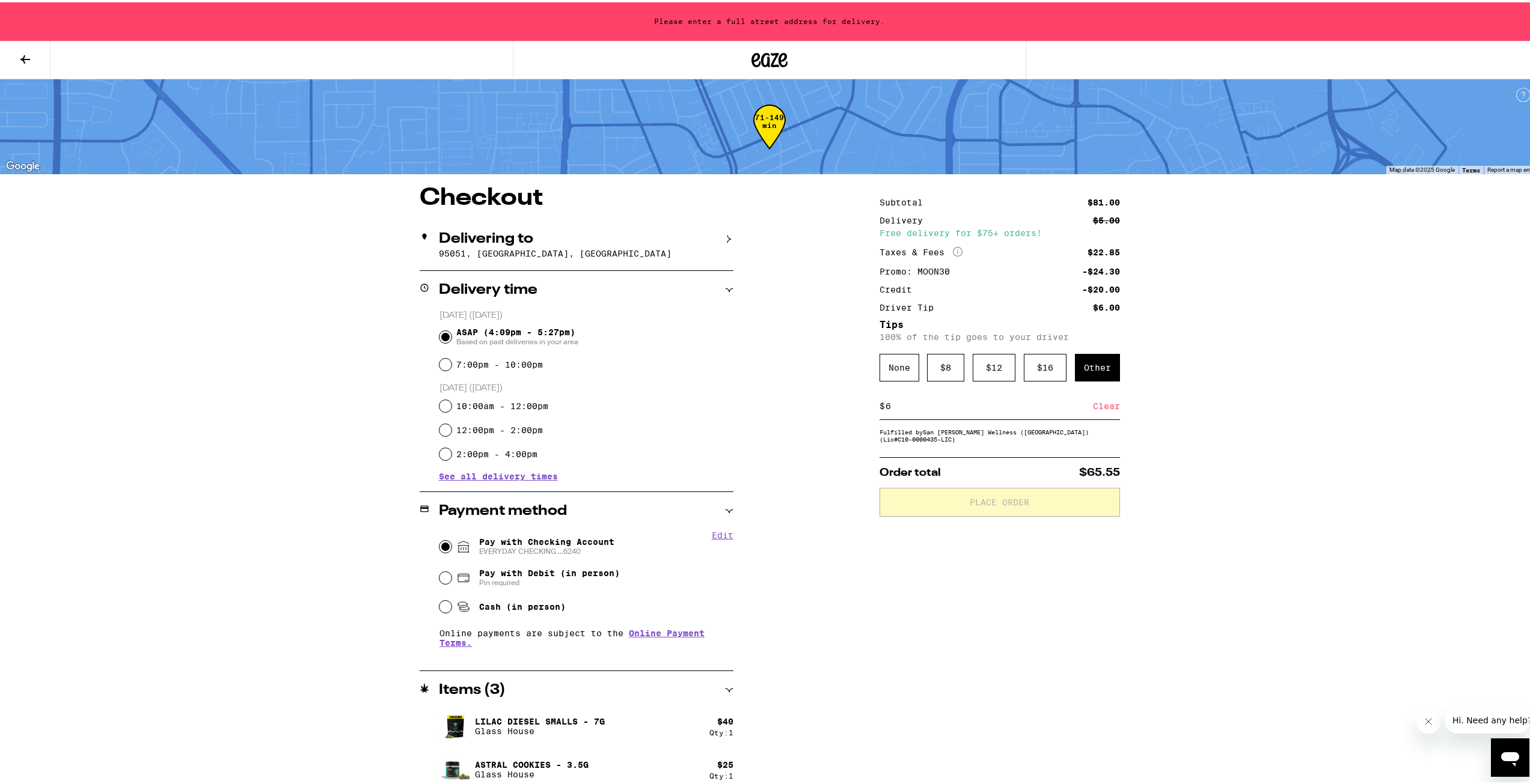
click at [565, 248] on p "95051, [GEOGRAPHIC_DATA], [GEOGRAPHIC_DATA]" at bounding box center [586, 251] width 294 height 10
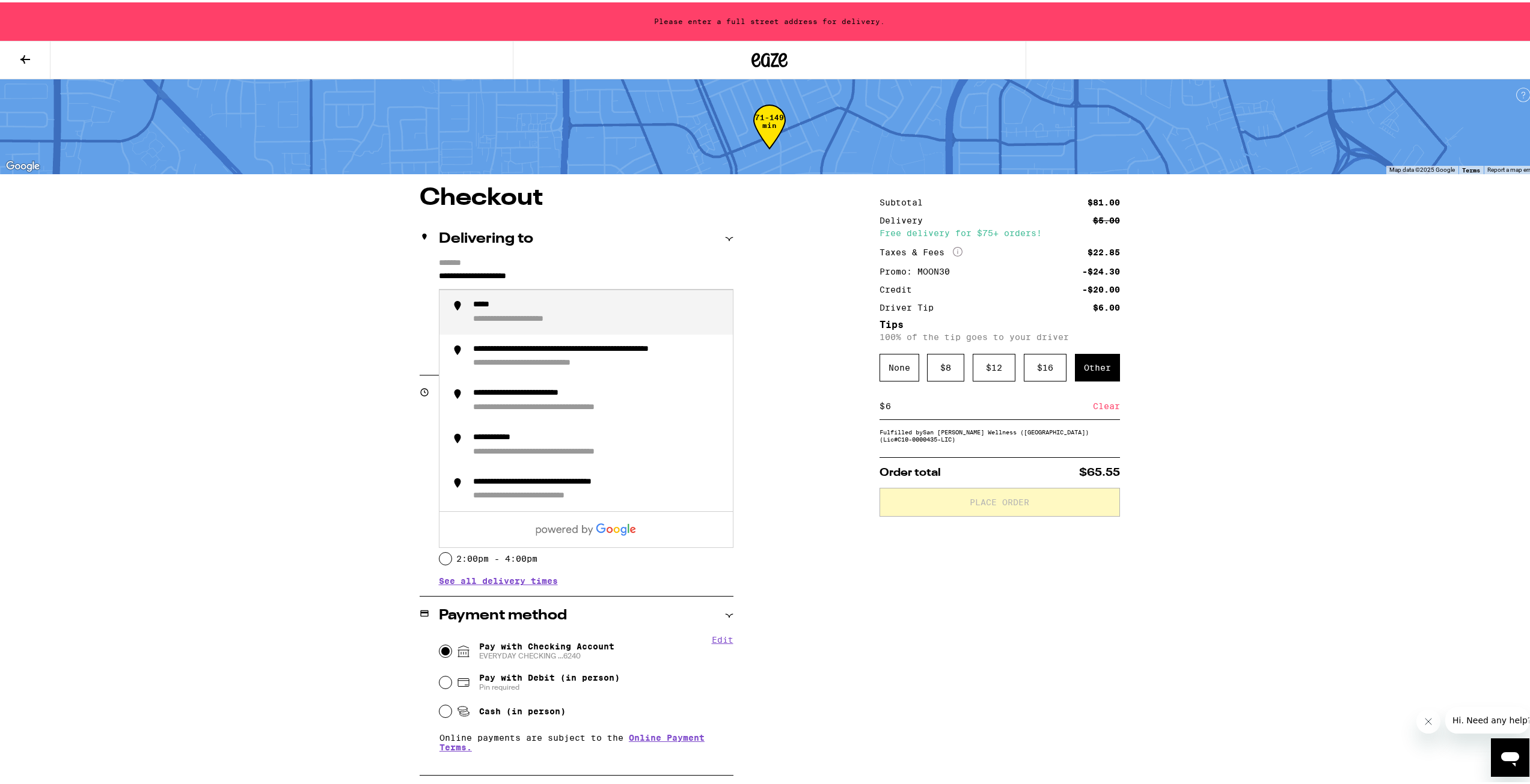
click at [457, 267] on input "**********" at bounding box center [586, 276] width 294 height 20
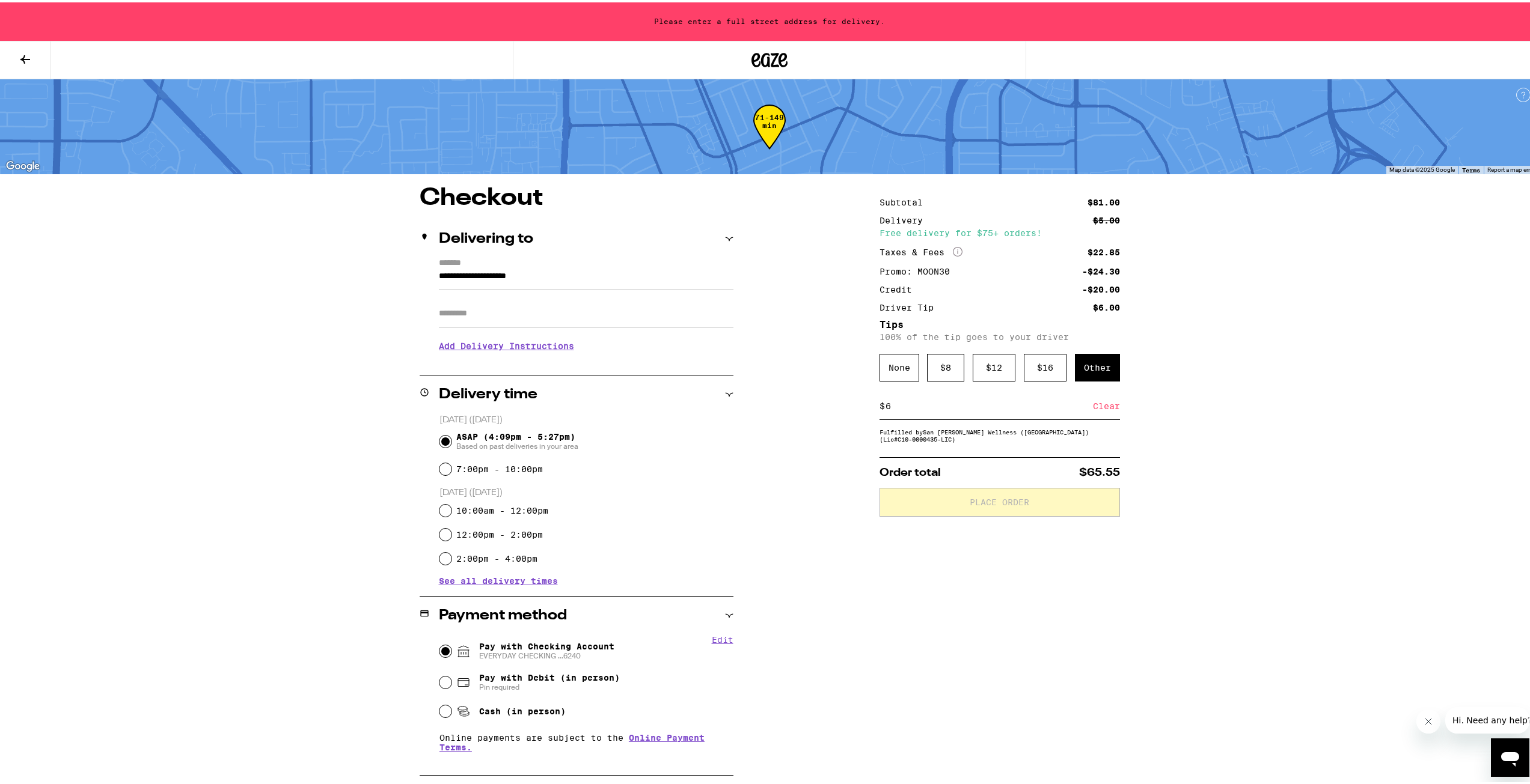
click at [764, 20] on div "Please enter a full street address for delivery." at bounding box center [769, 19] width 1539 height 38
click at [36, 61] on button at bounding box center [25, 58] width 51 height 38
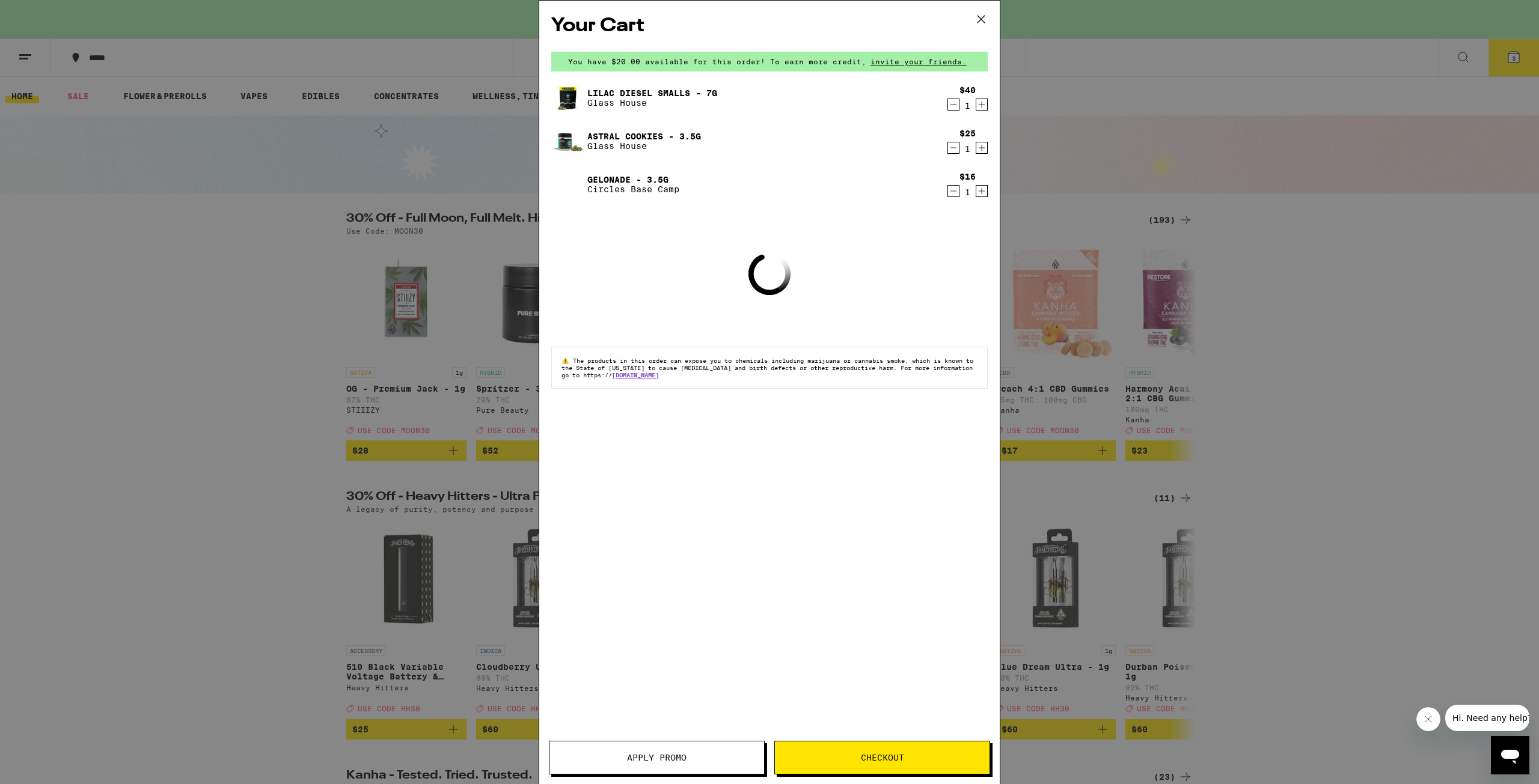
drag, startPoint x: 966, startPoint y: 12, endPoint x: 1143, endPoint y: 533, distance: 550.2
click at [969, 12] on button at bounding box center [981, 20] width 37 height 38
click at [983, 16] on icon at bounding box center [981, 19] width 18 height 18
click at [982, 16] on icon at bounding box center [981, 19] width 18 height 18
click at [1143, 533] on div "Your Cart You have $20.00 available for this order! To earn more credit, invite…" at bounding box center [769, 392] width 1539 height 784
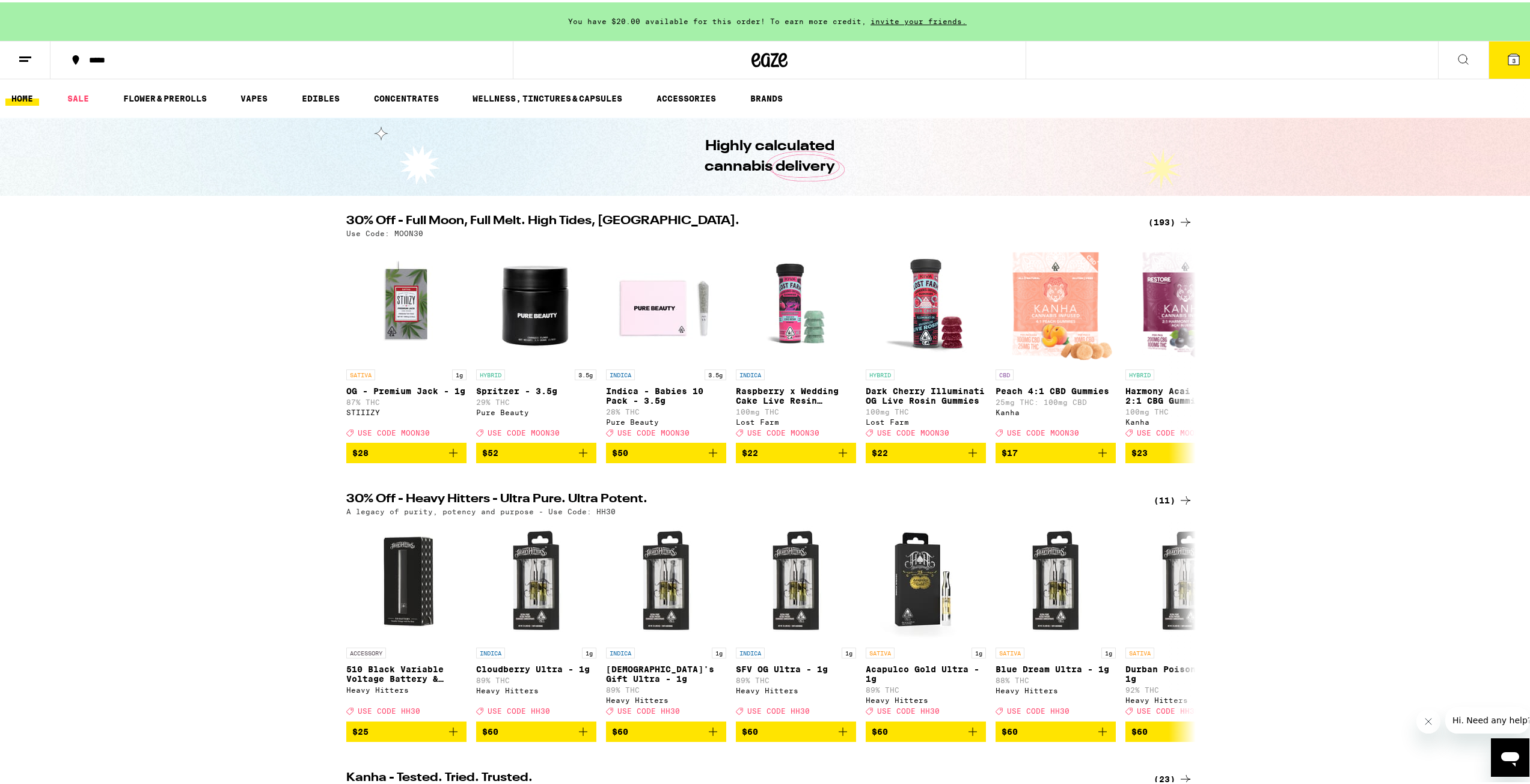
click at [98, 64] on button "*****" at bounding box center [282, 58] width 462 height 36
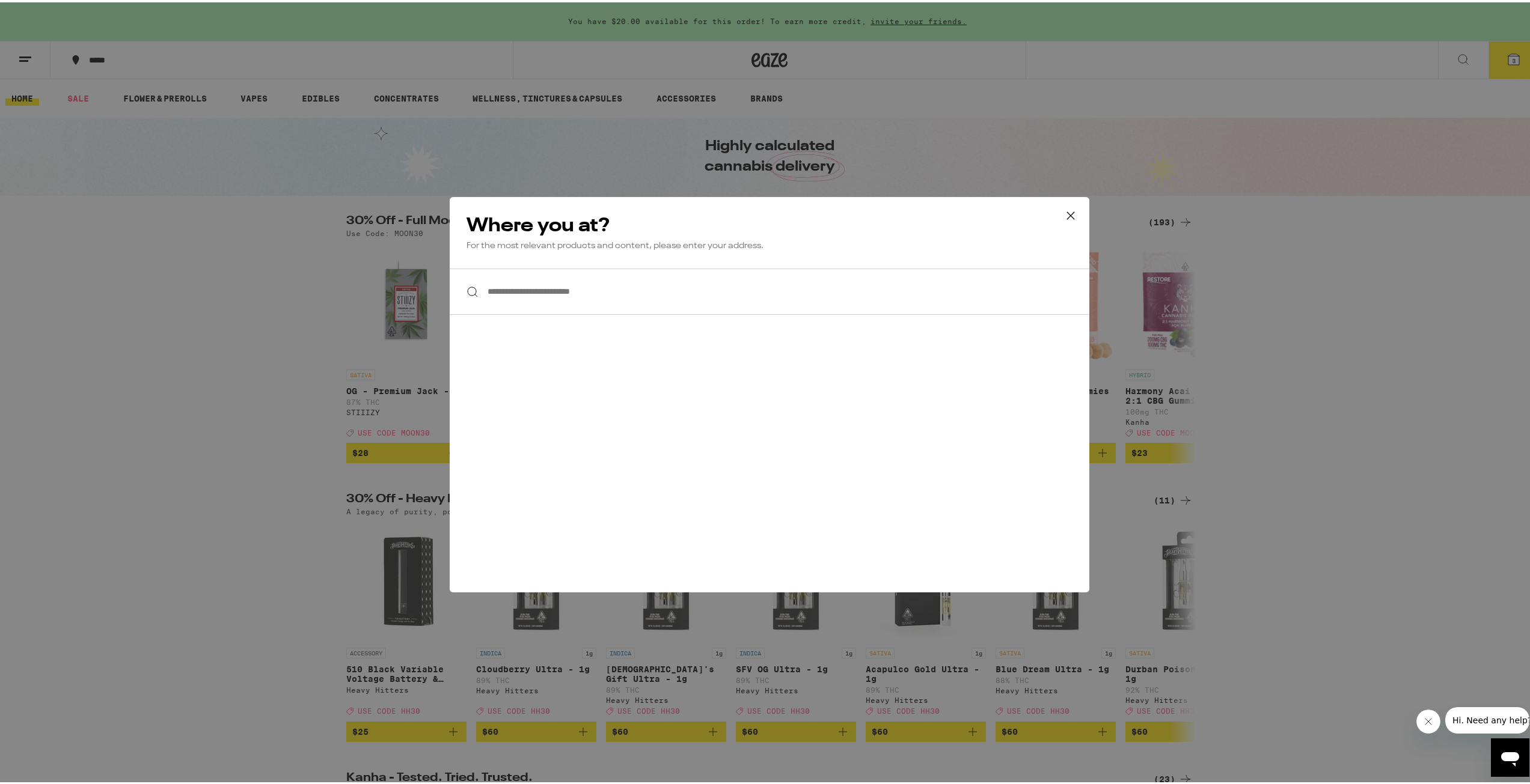
click at [552, 298] on input "**********" at bounding box center [769, 290] width 639 height 46
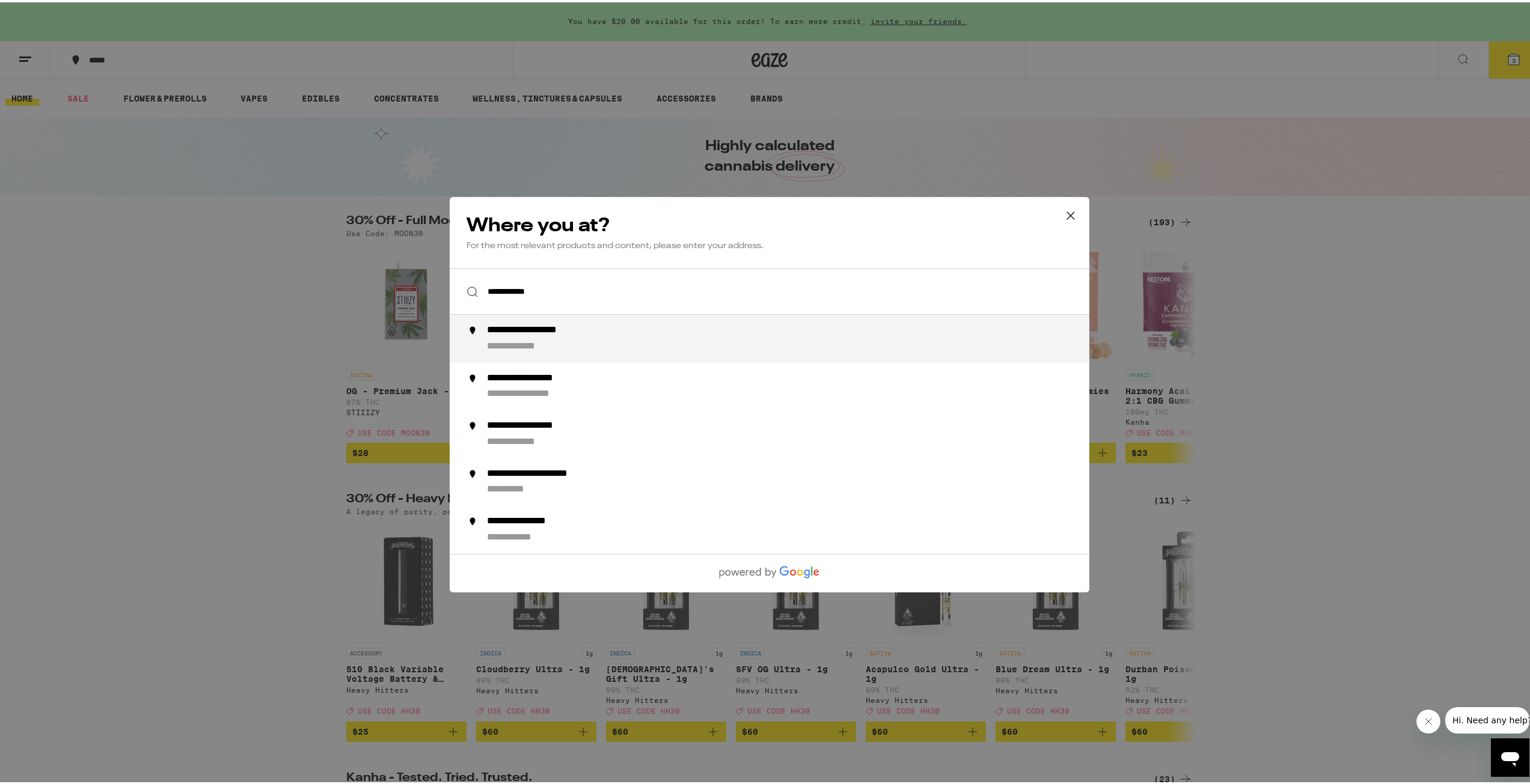
click at [596, 332] on div "**********" at bounding box center [546, 328] width 118 height 12
type input "**********"
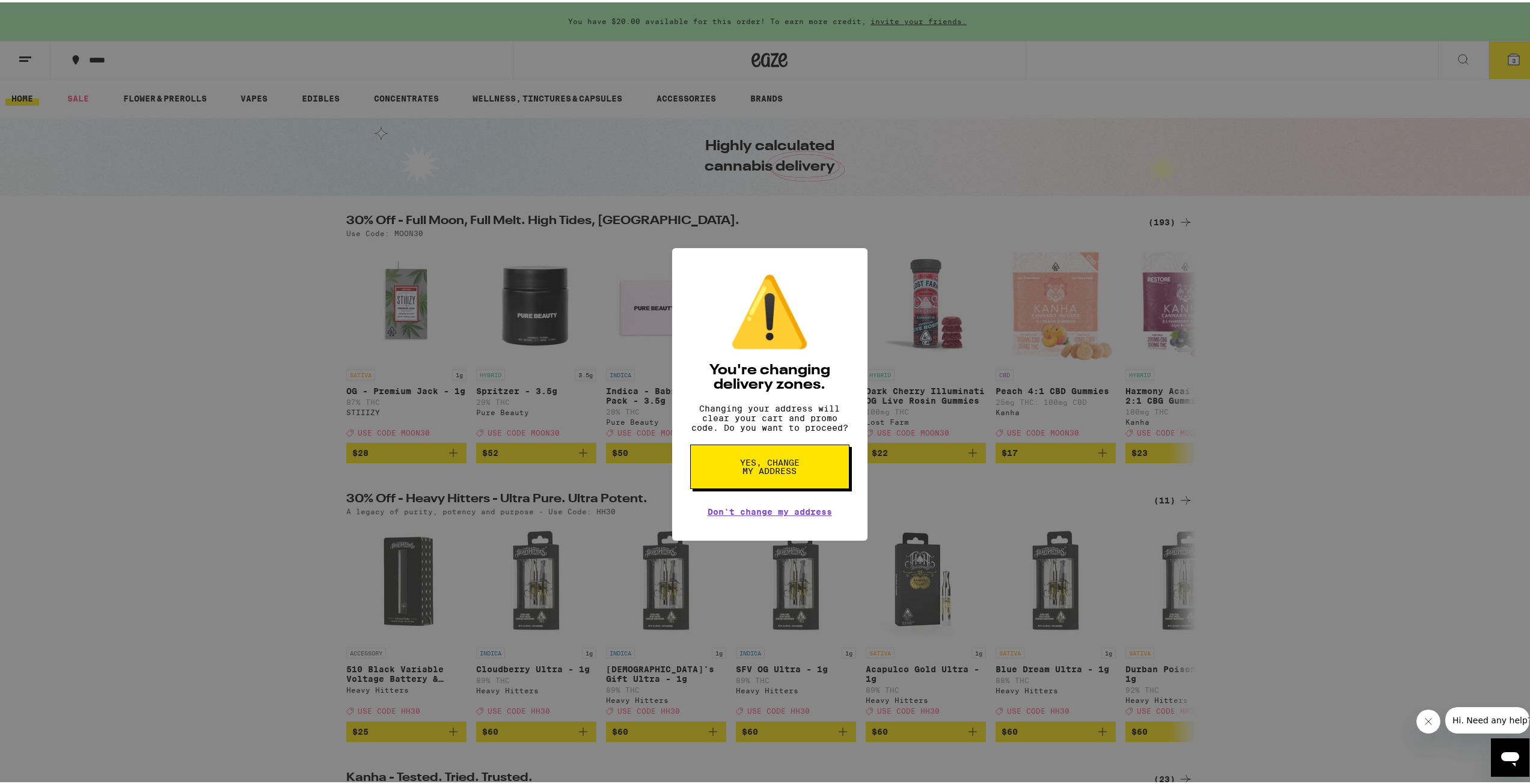
click at [790, 458] on button "Yes, change my address" at bounding box center [769, 465] width 159 height 44
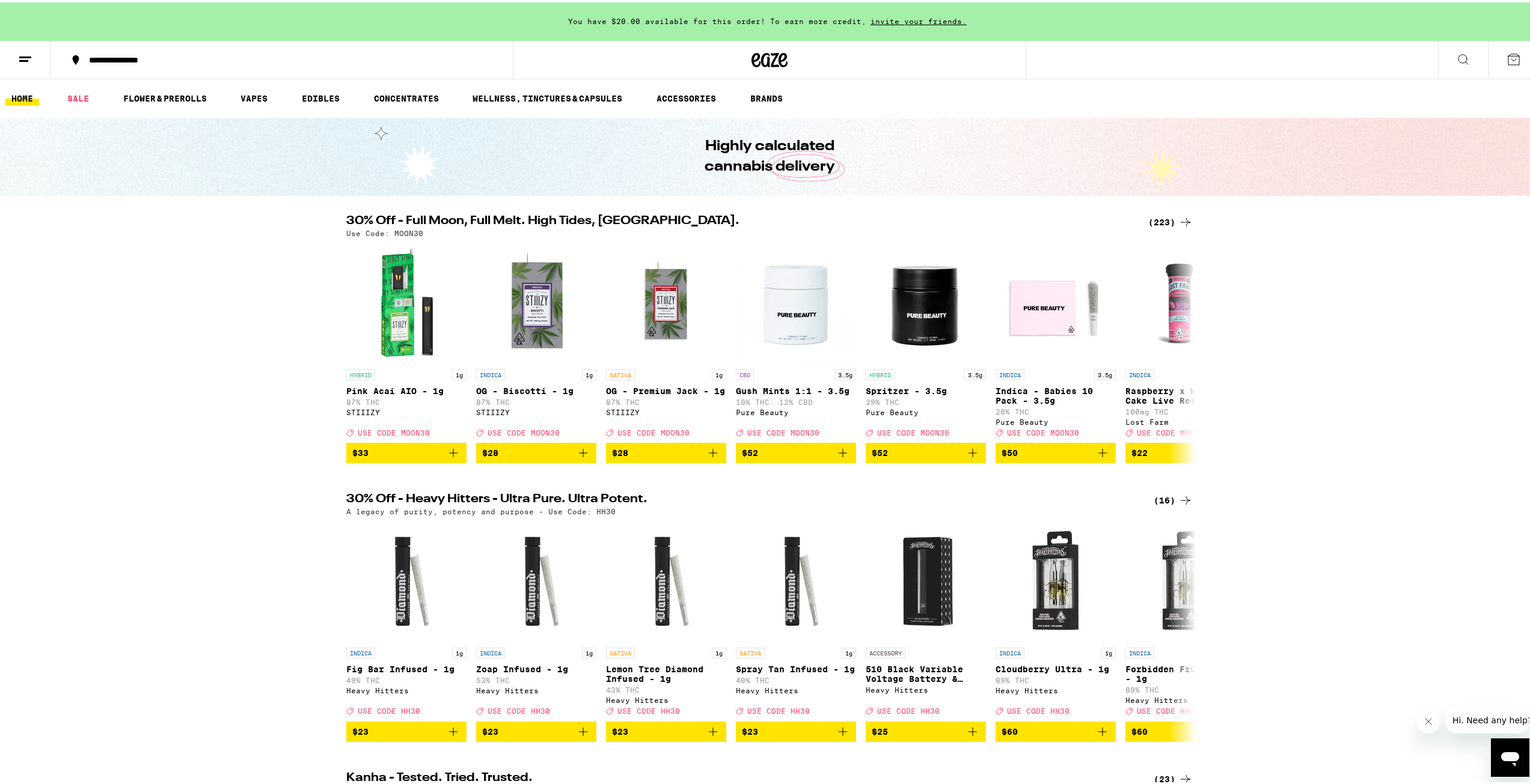
click at [1163, 220] on div "(223)" at bounding box center [1170, 220] width 44 height 14
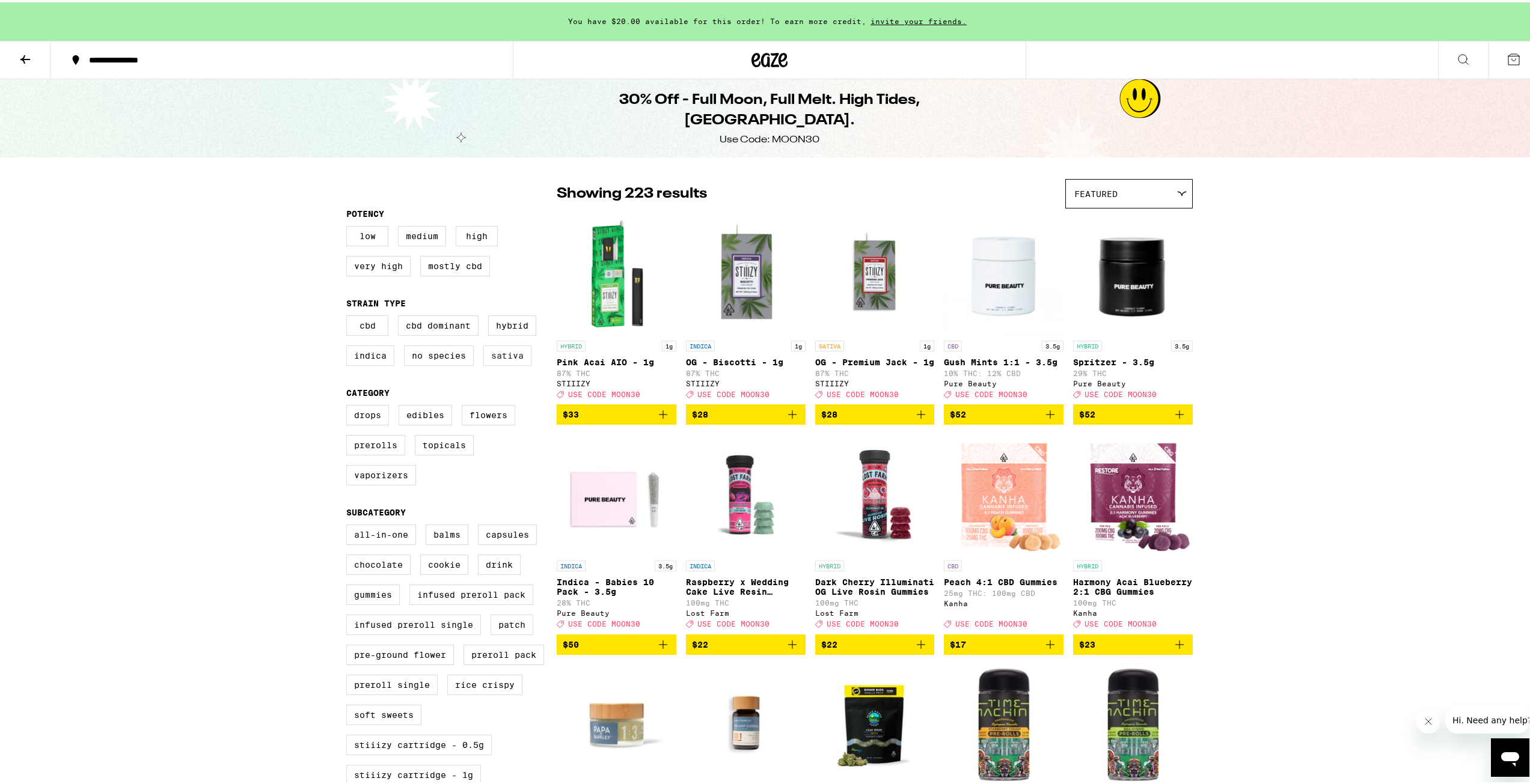
click at [517, 359] on label "Sativa" at bounding box center [508, 353] width 48 height 20
click at [349, 316] on input "Sativa" at bounding box center [348, 315] width 1 height 1
checkbox input "true"
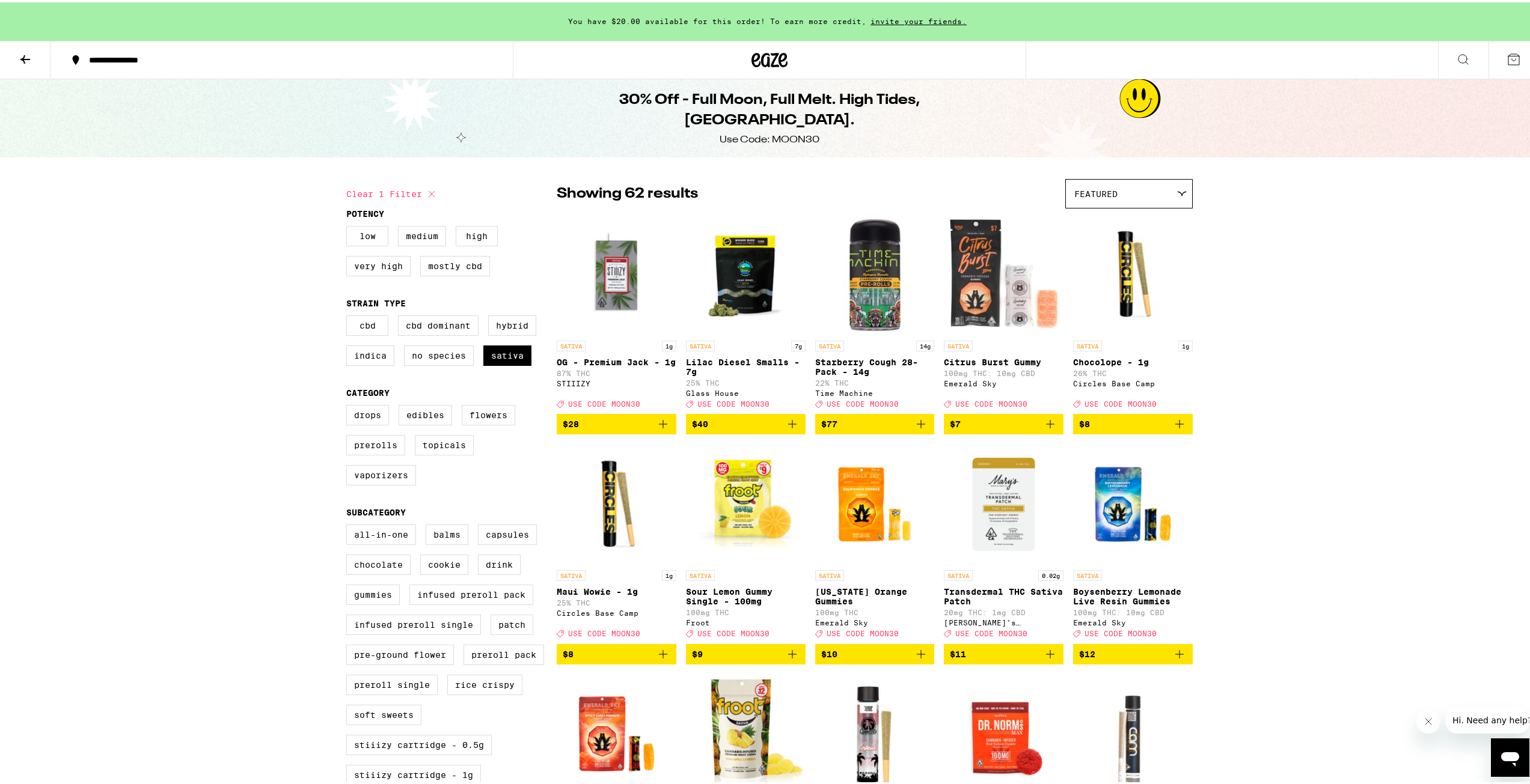
click at [785, 429] on icon "Add to bag" at bounding box center [792, 422] width 14 height 14
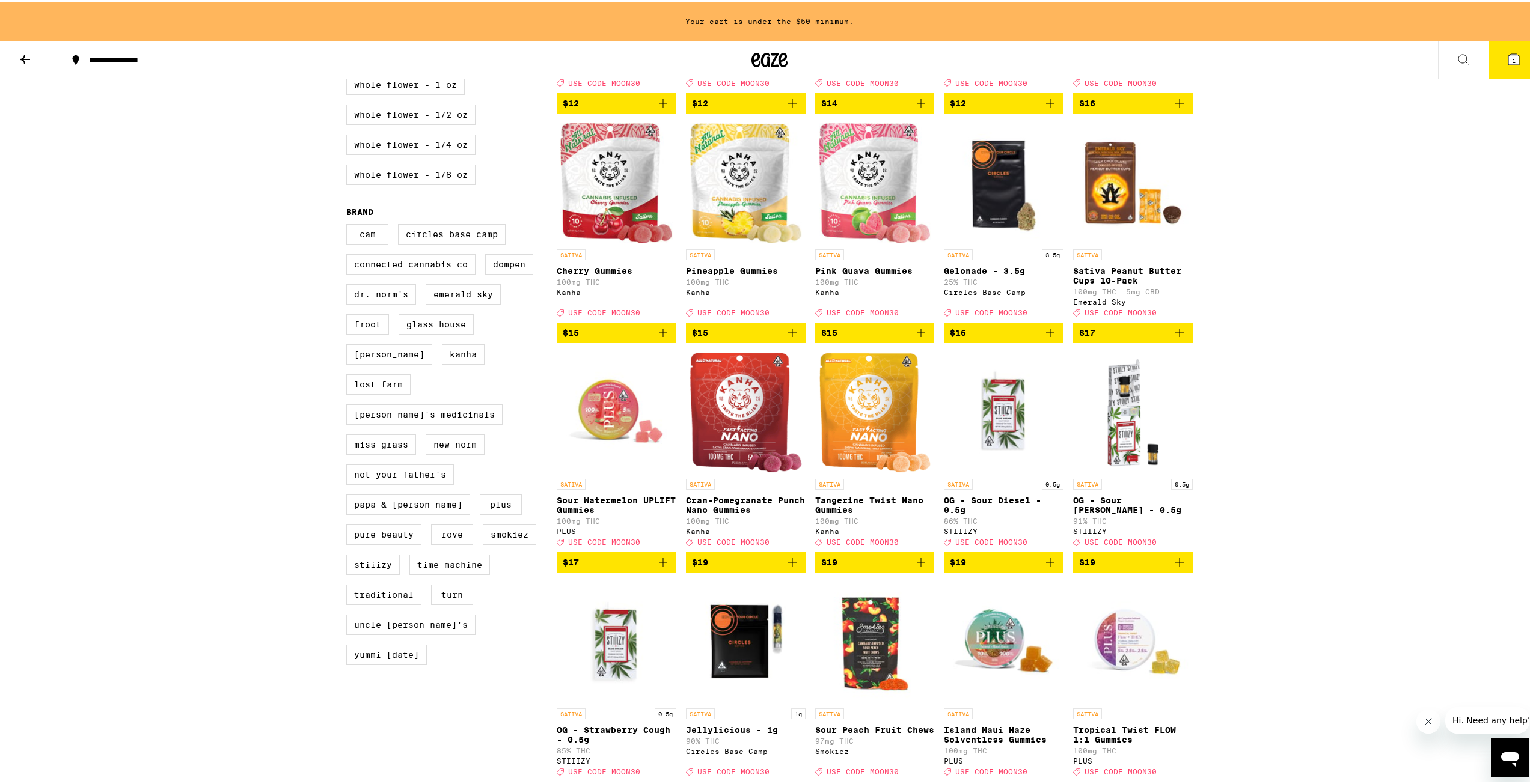
scroll to position [781, 0]
click at [1047, 337] on icon "Add to bag" at bounding box center [1050, 330] width 14 height 14
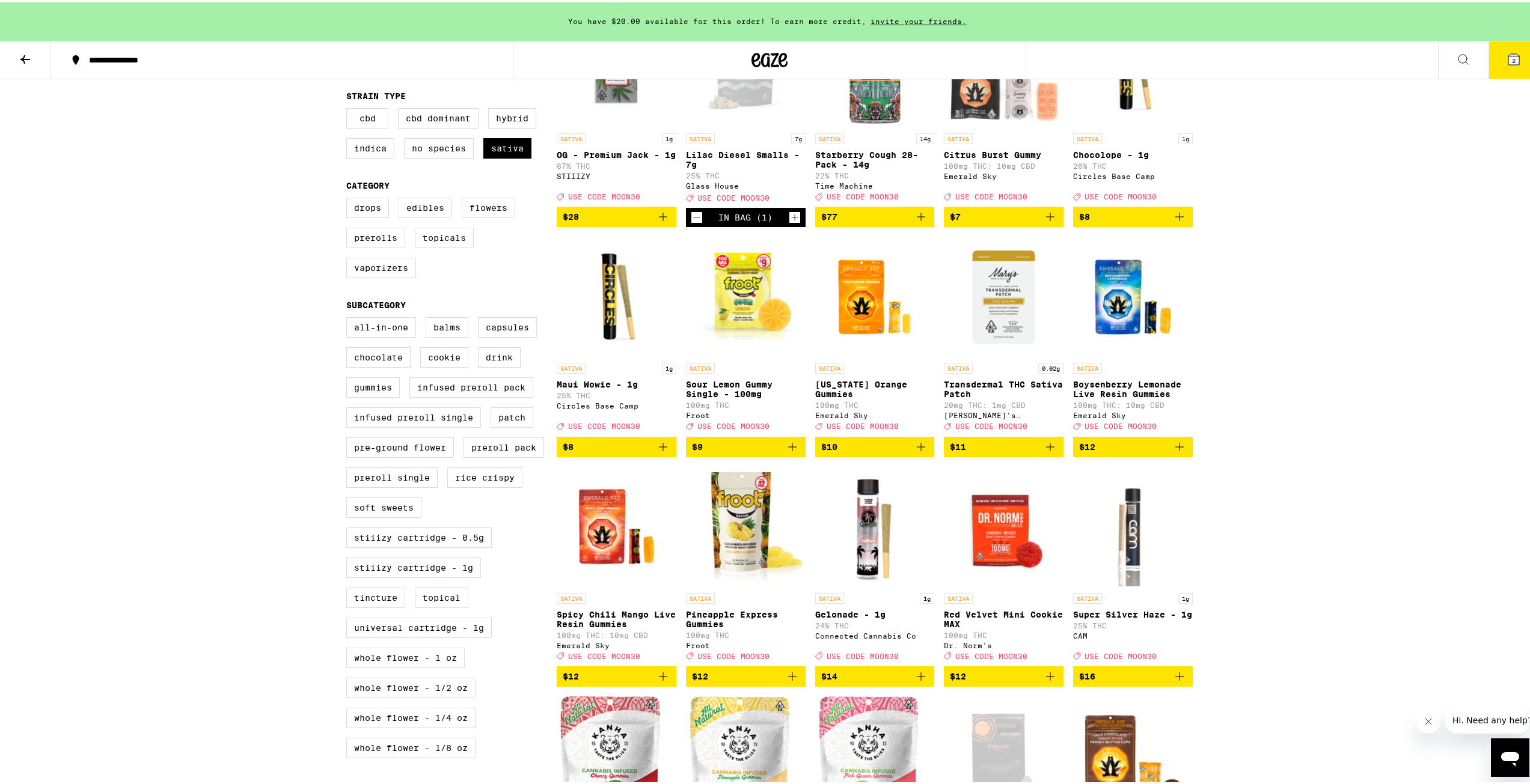
scroll to position [180, 0]
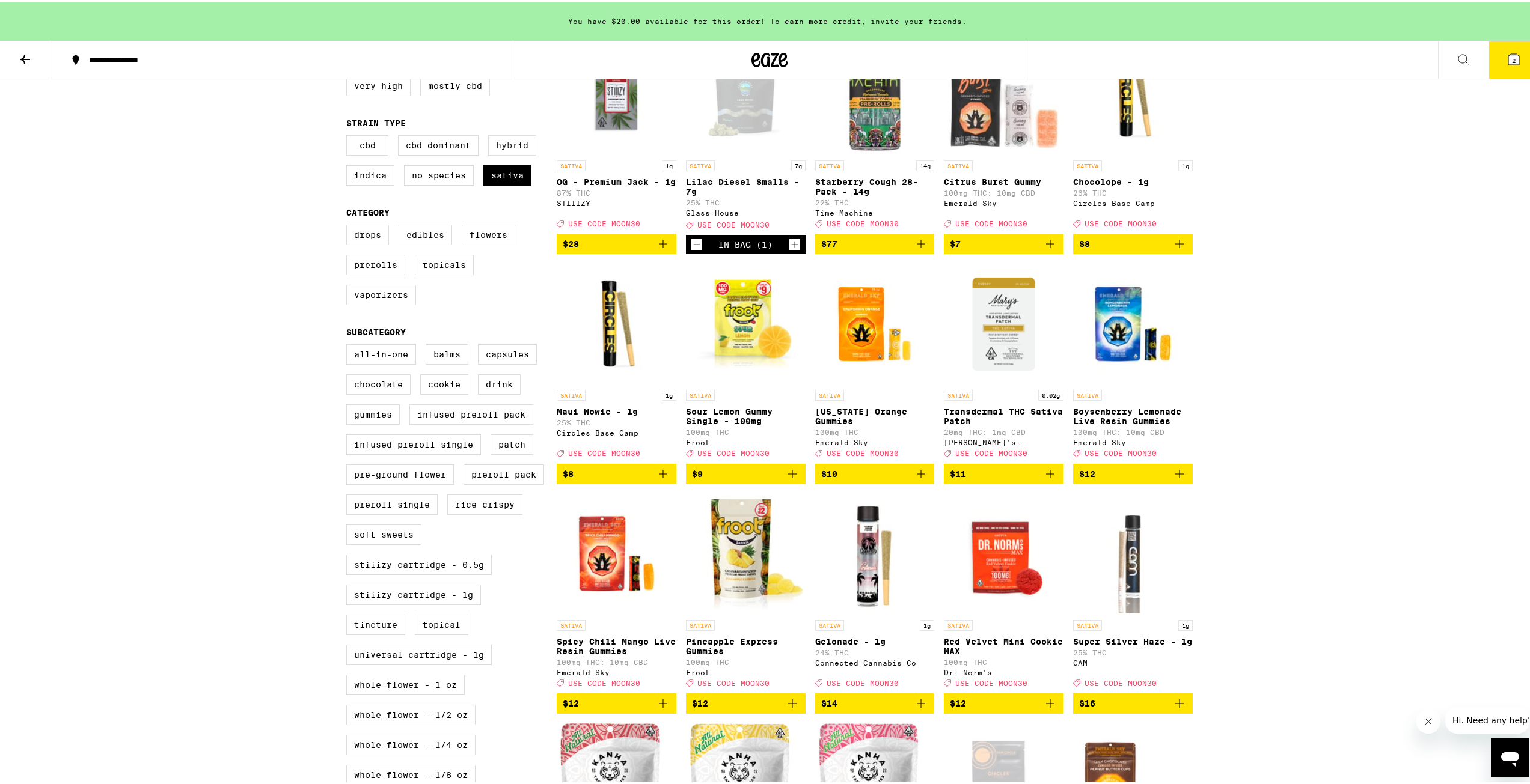
click at [491, 140] on label "Hybrid" at bounding box center [512, 142] width 48 height 20
click at [349, 135] on input "Hybrid" at bounding box center [348, 134] width 1 height 1
checkbox input "true"
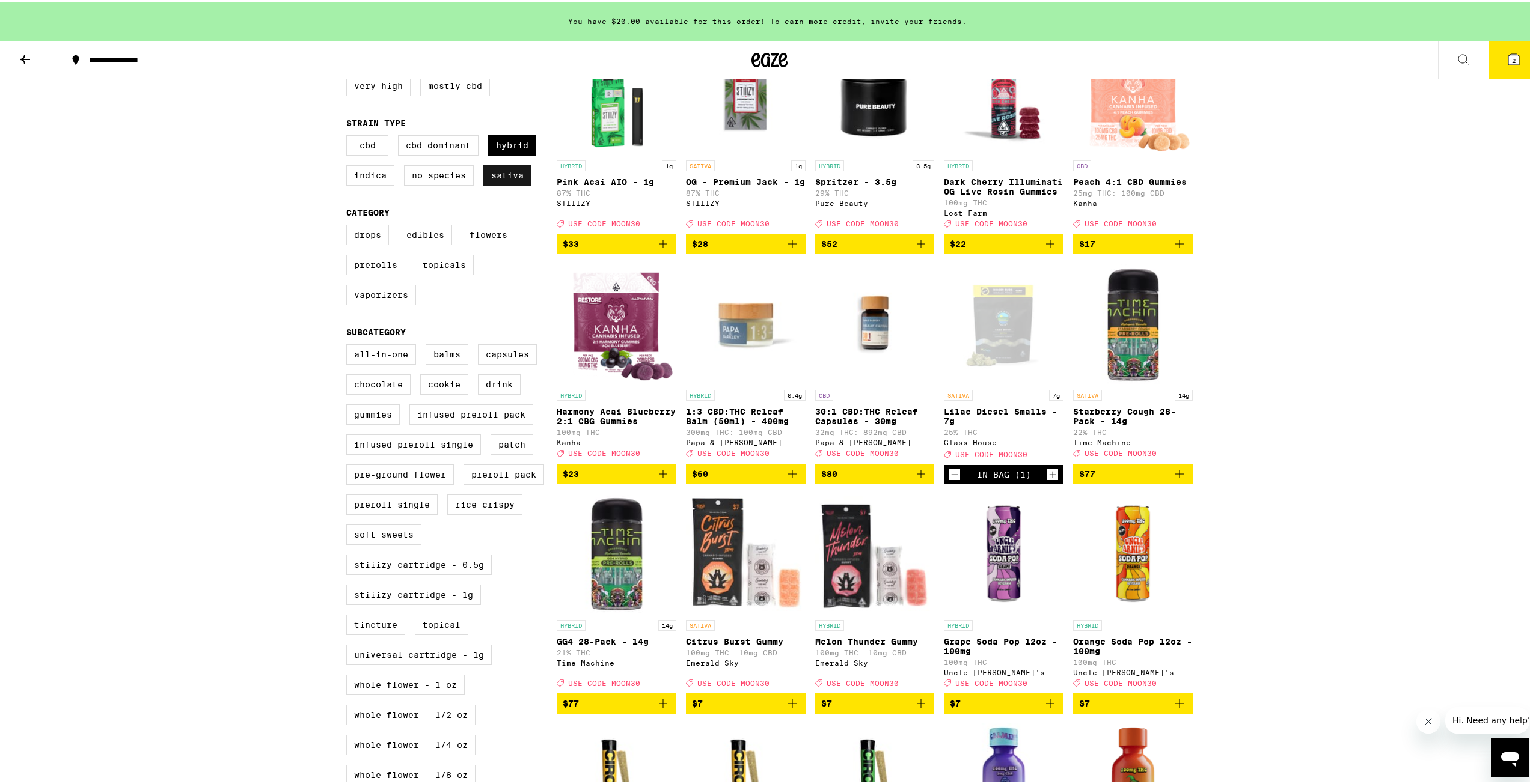
click at [509, 175] on label "Sativa" at bounding box center [508, 172] width 48 height 20
click at [349, 135] on input "Sativa" at bounding box center [348, 134] width 1 height 1
checkbox input "false"
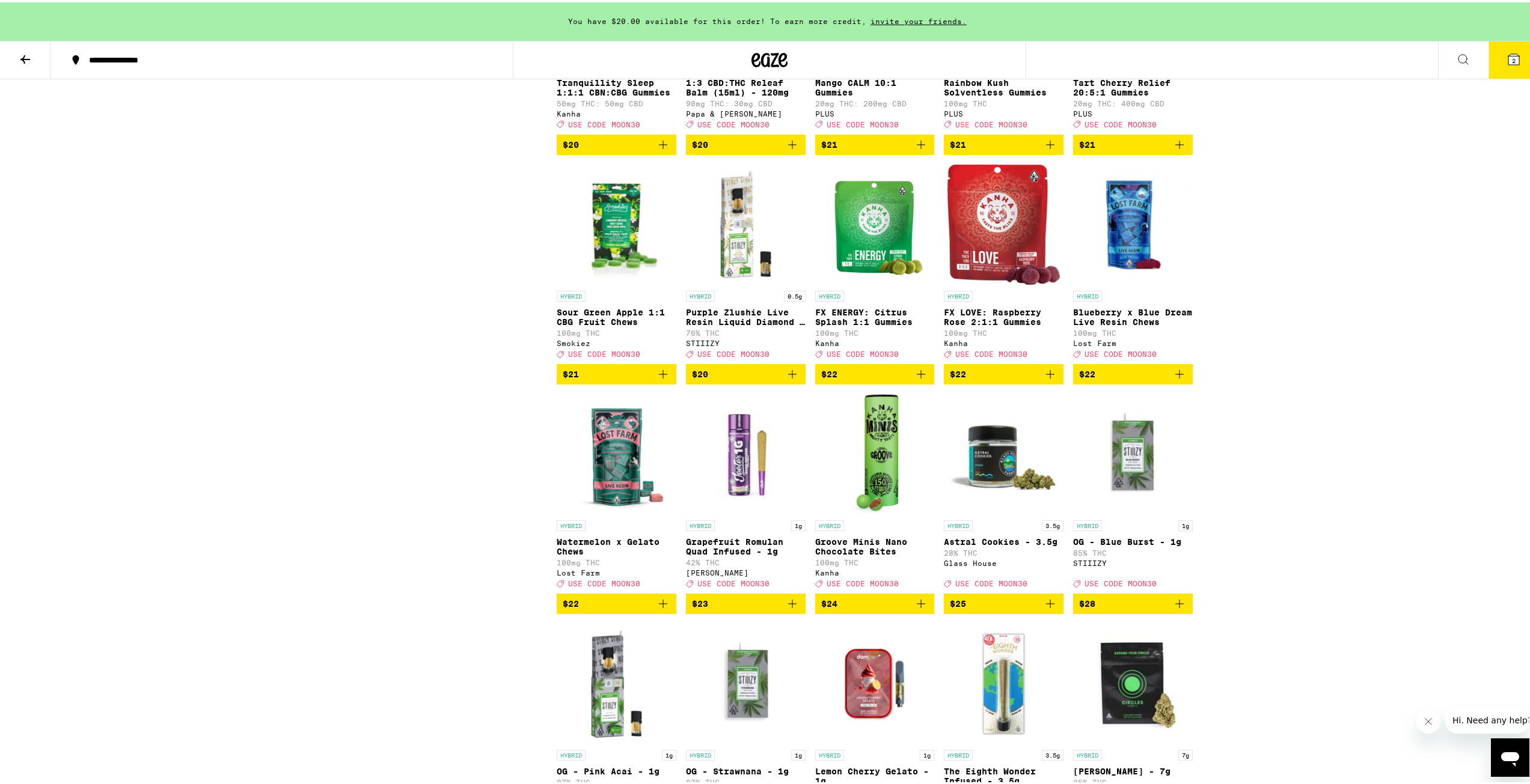
scroll to position [2584, 0]
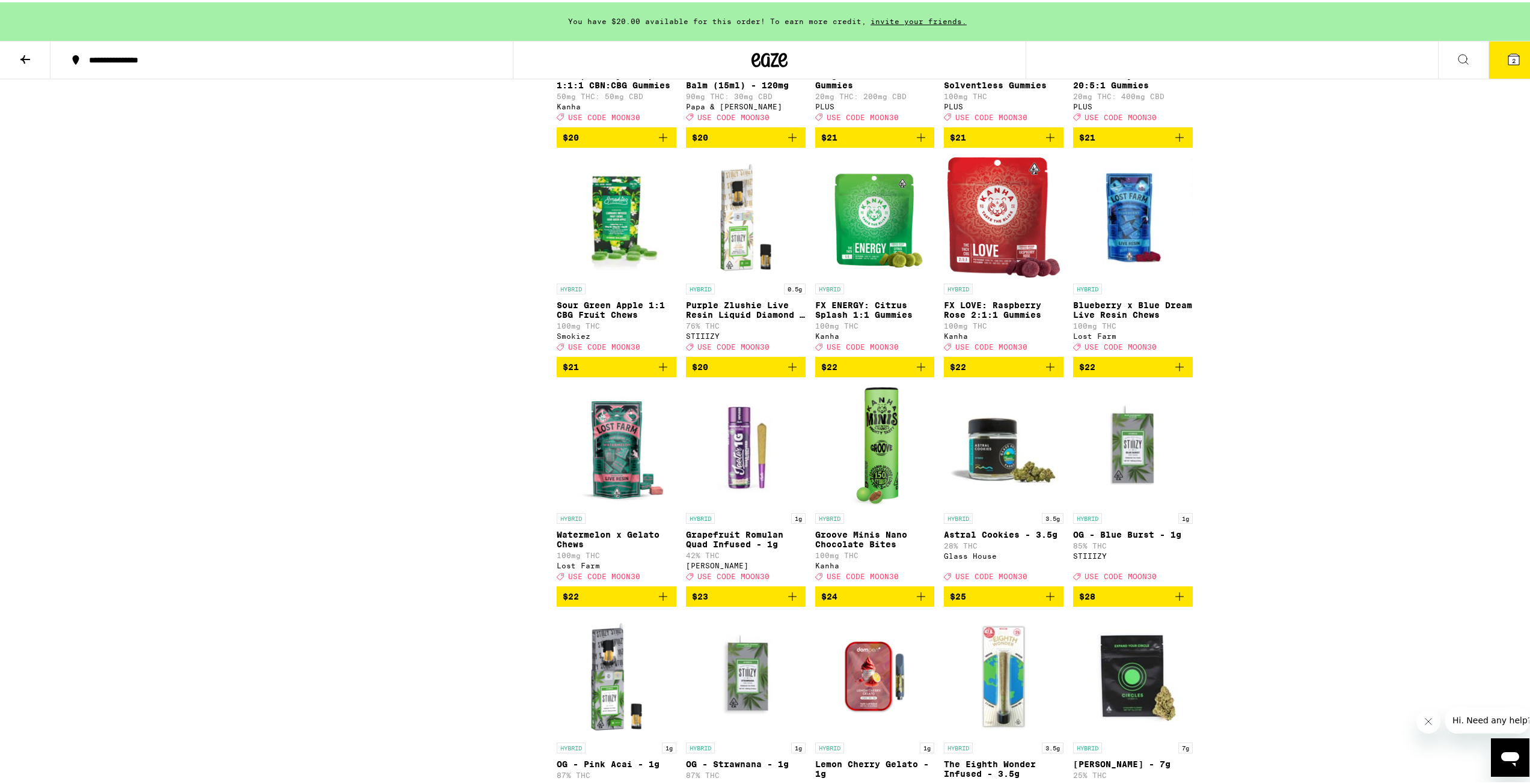
click at [1051, 602] on icon "Add to bag" at bounding box center [1050, 595] width 14 height 14
click at [1495, 55] on button "3" at bounding box center [1513, 58] width 51 height 37
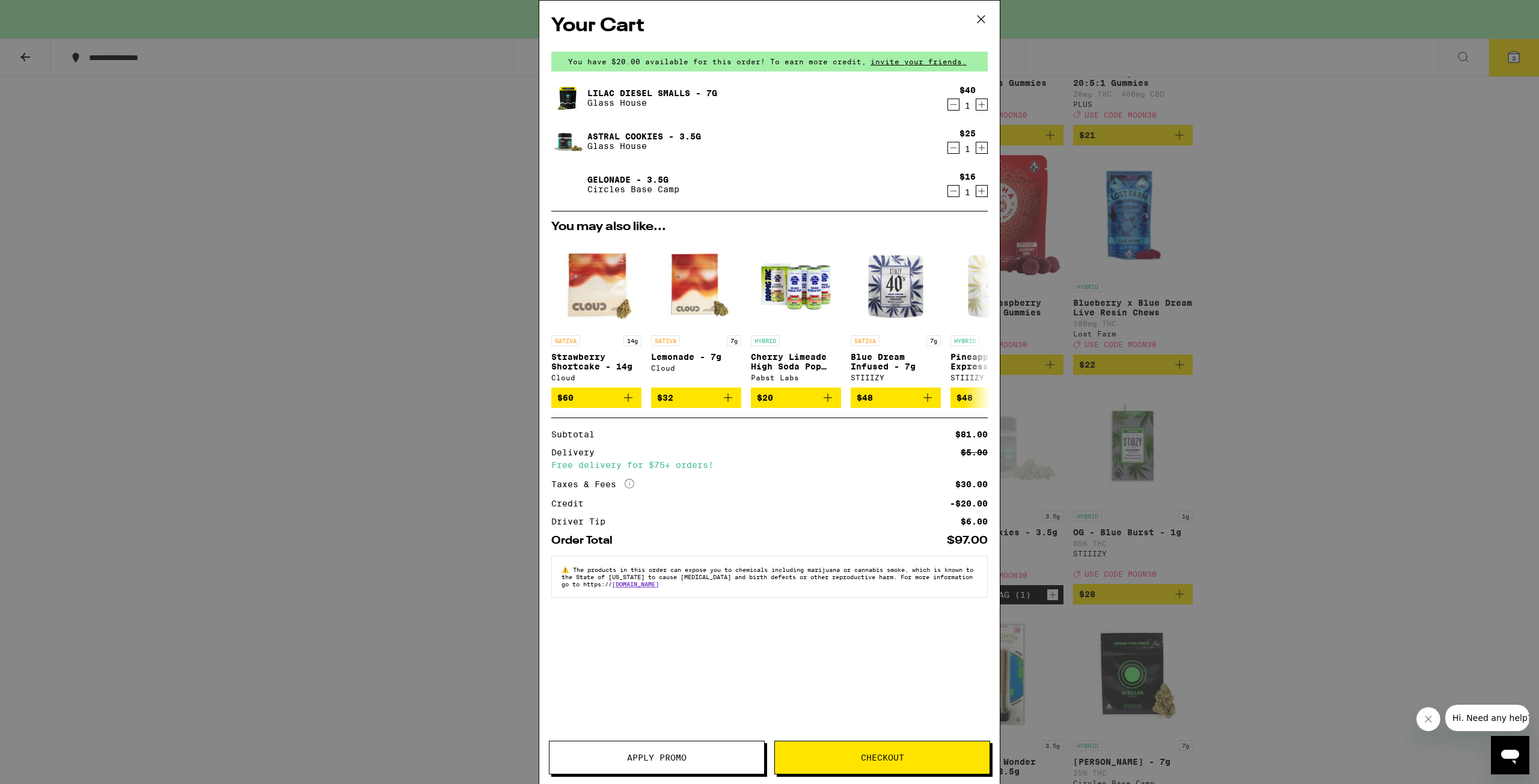
click at [646, 757] on span "Apply Promo" at bounding box center [656, 757] width 60 height 8
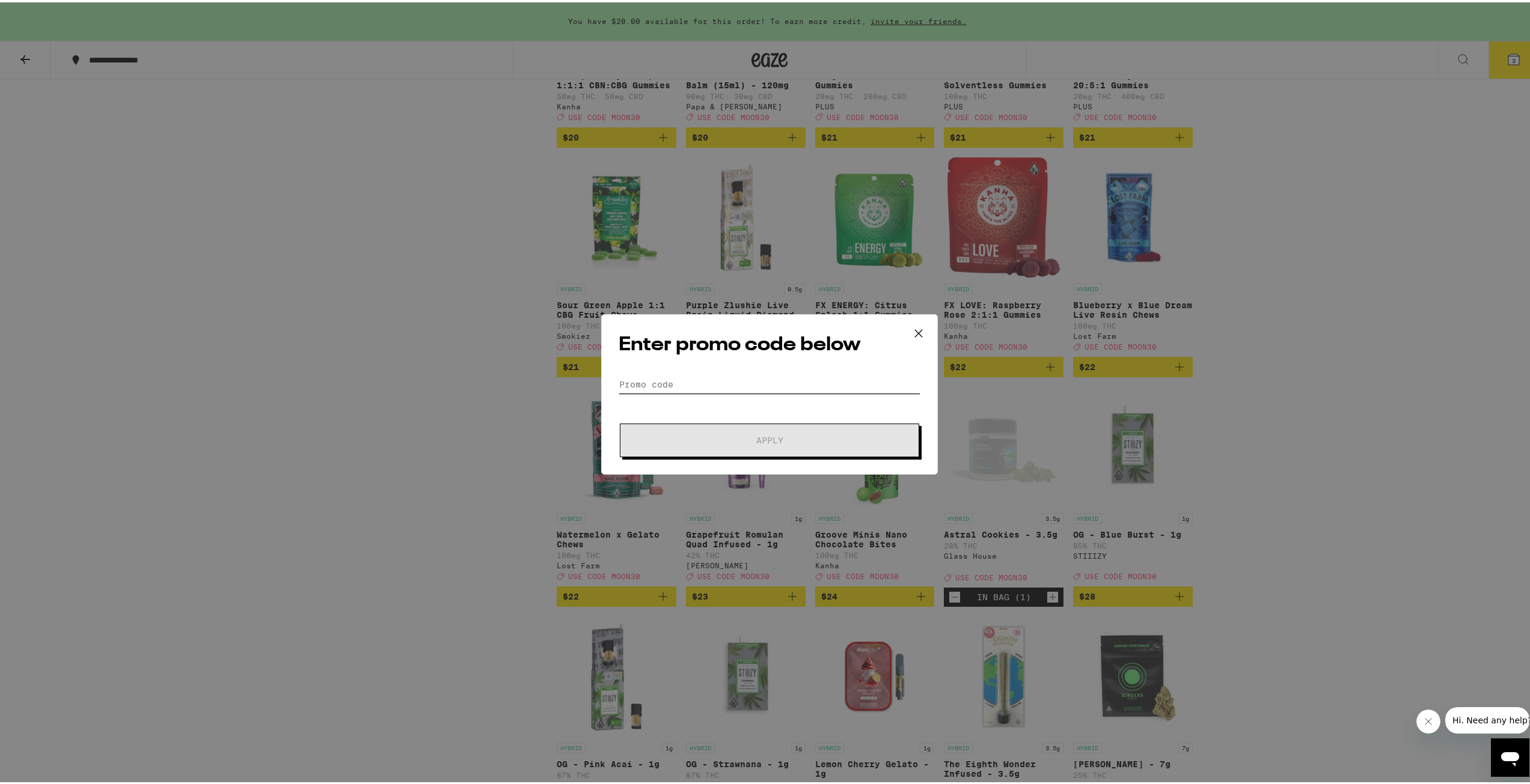
click at [799, 383] on input "Promo Code" at bounding box center [769, 382] width 301 height 18
type input "Moon30"
click at [620, 421] on button "Apply" at bounding box center [769, 438] width 300 height 34
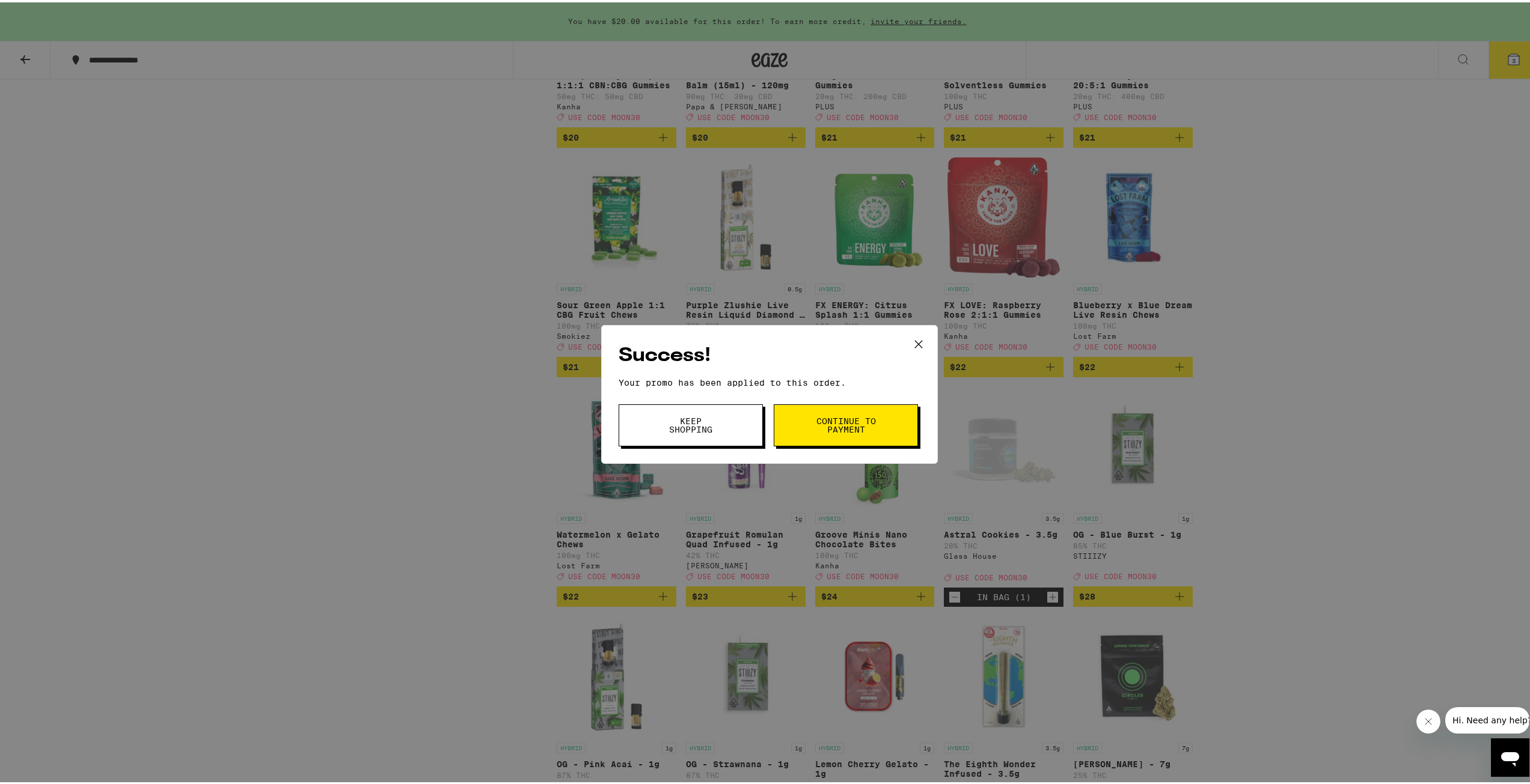
click at [797, 430] on button "Continue to payment" at bounding box center [845, 422] width 144 height 42
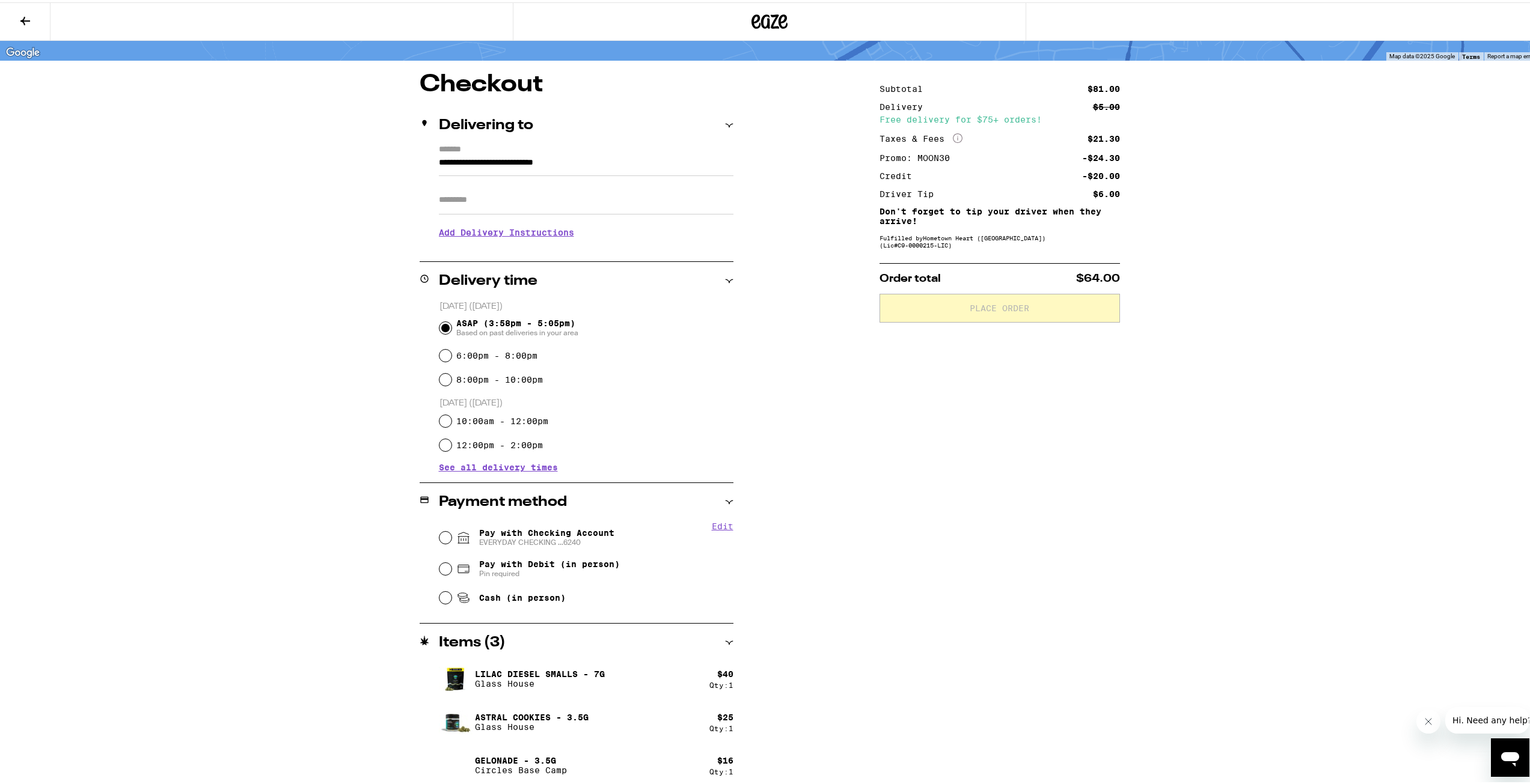
scroll to position [81, 0]
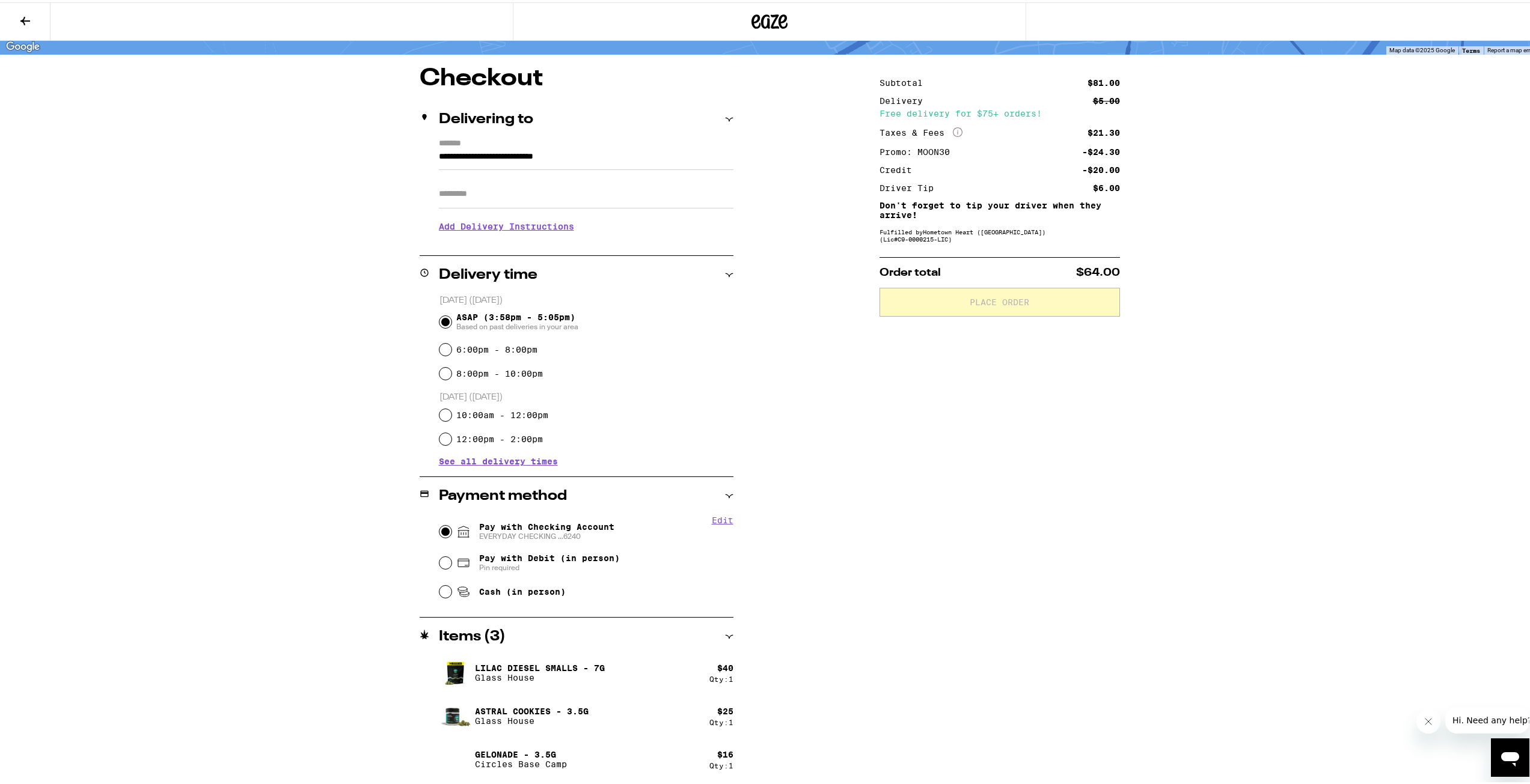
click at [439, 531] on input "Pay with Checking Account EVERYDAY CHECKING ...6240" at bounding box center [445, 530] width 12 height 12
radio input "true"
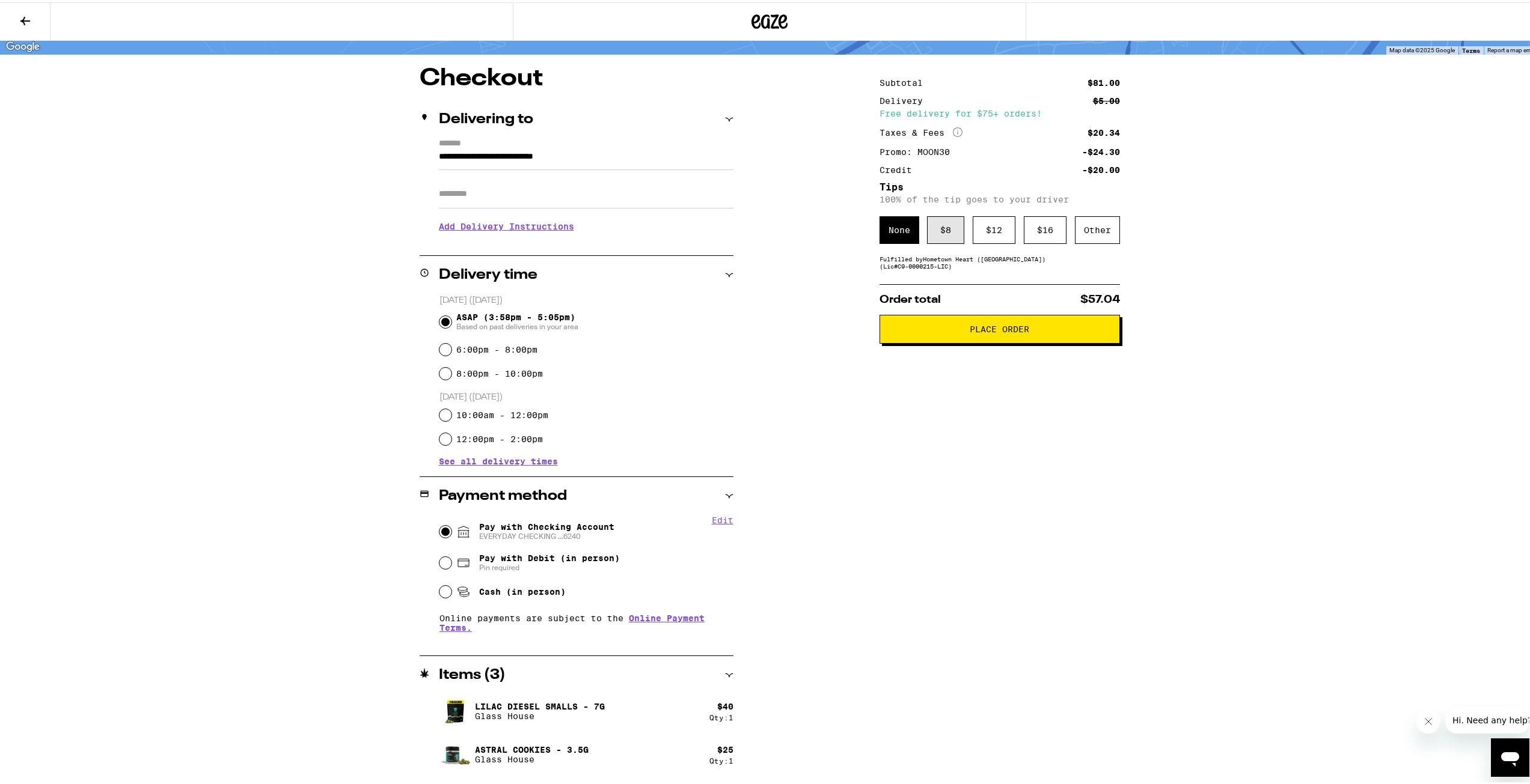
click at [940, 231] on div "$ 8" at bounding box center [946, 228] width 37 height 28
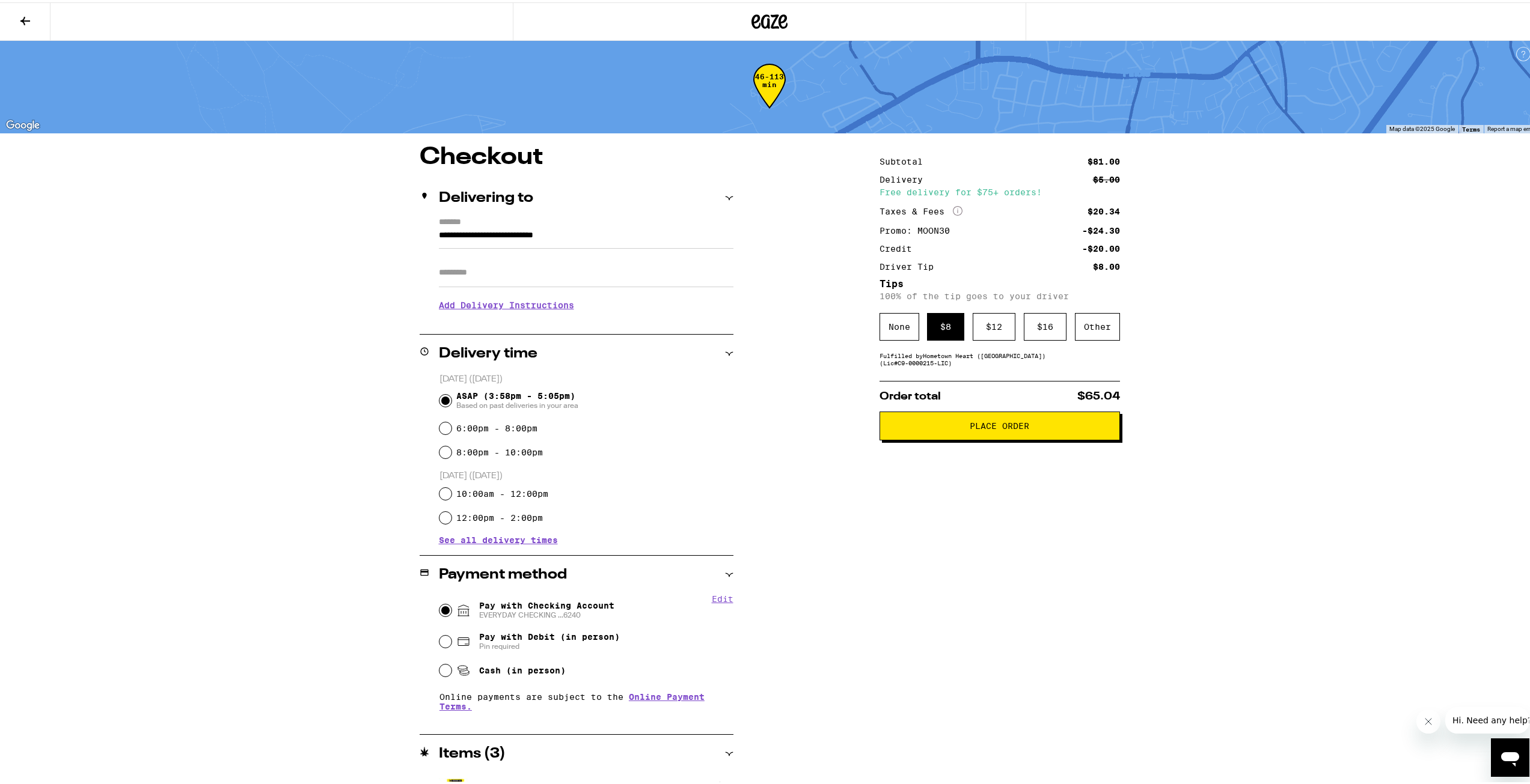
scroll to position [0, 0]
